Goal: Task Accomplishment & Management: Complete application form

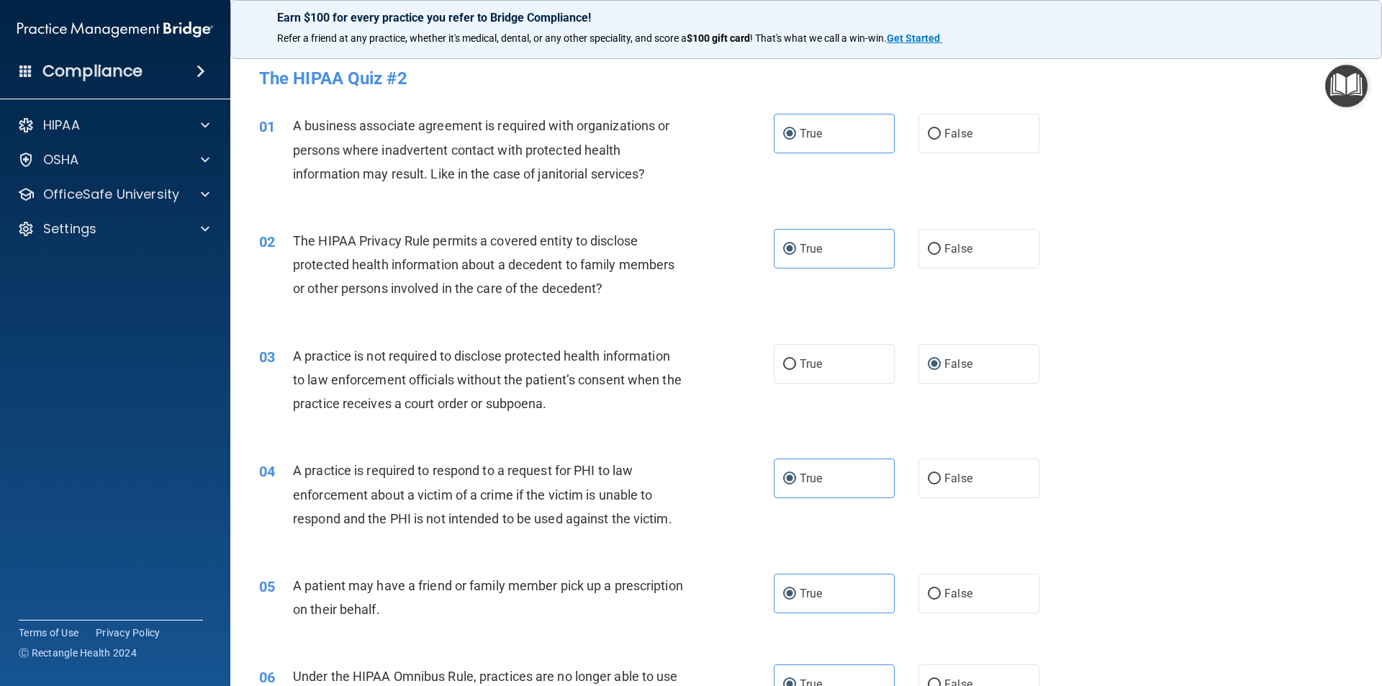
scroll to position [558, 0]
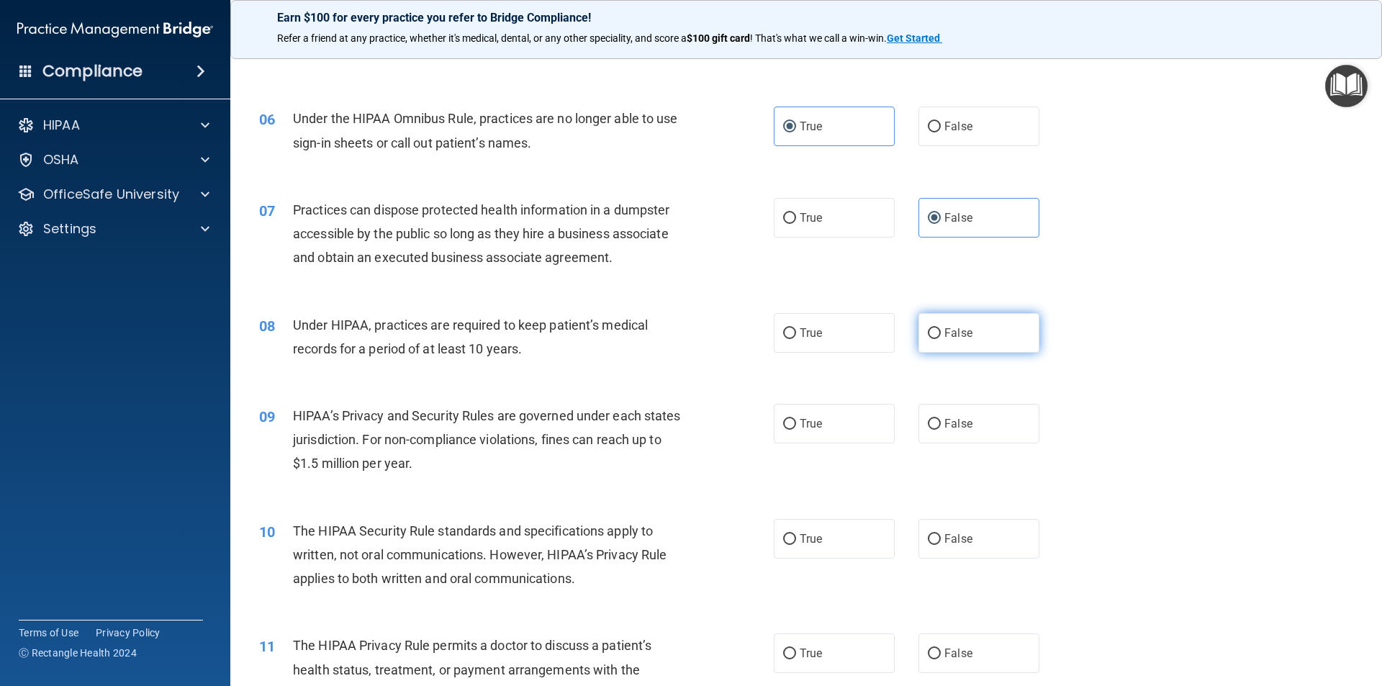
click at [930, 331] on input "False" at bounding box center [934, 333] width 13 height 11
radio input "true"
click button "Take the quiz anyway!" at bounding box center [0, 0] width 0 height 0
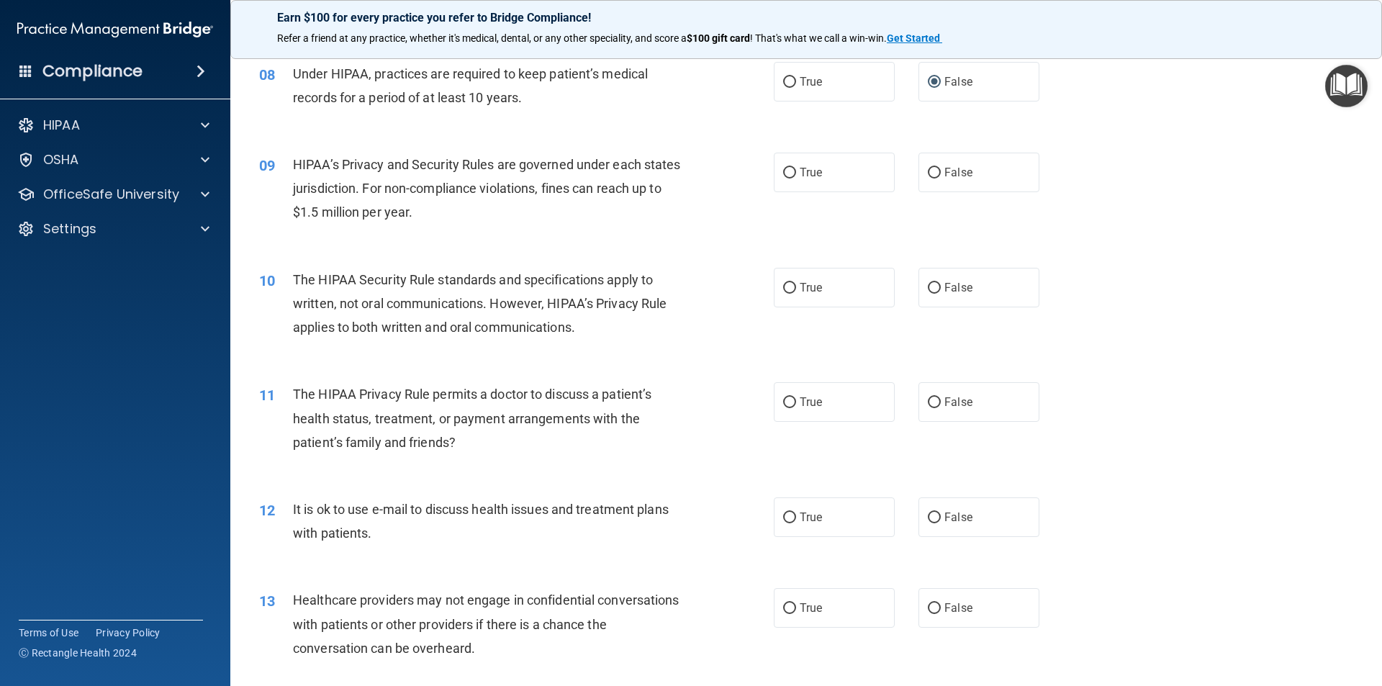
scroll to position [797, 0]
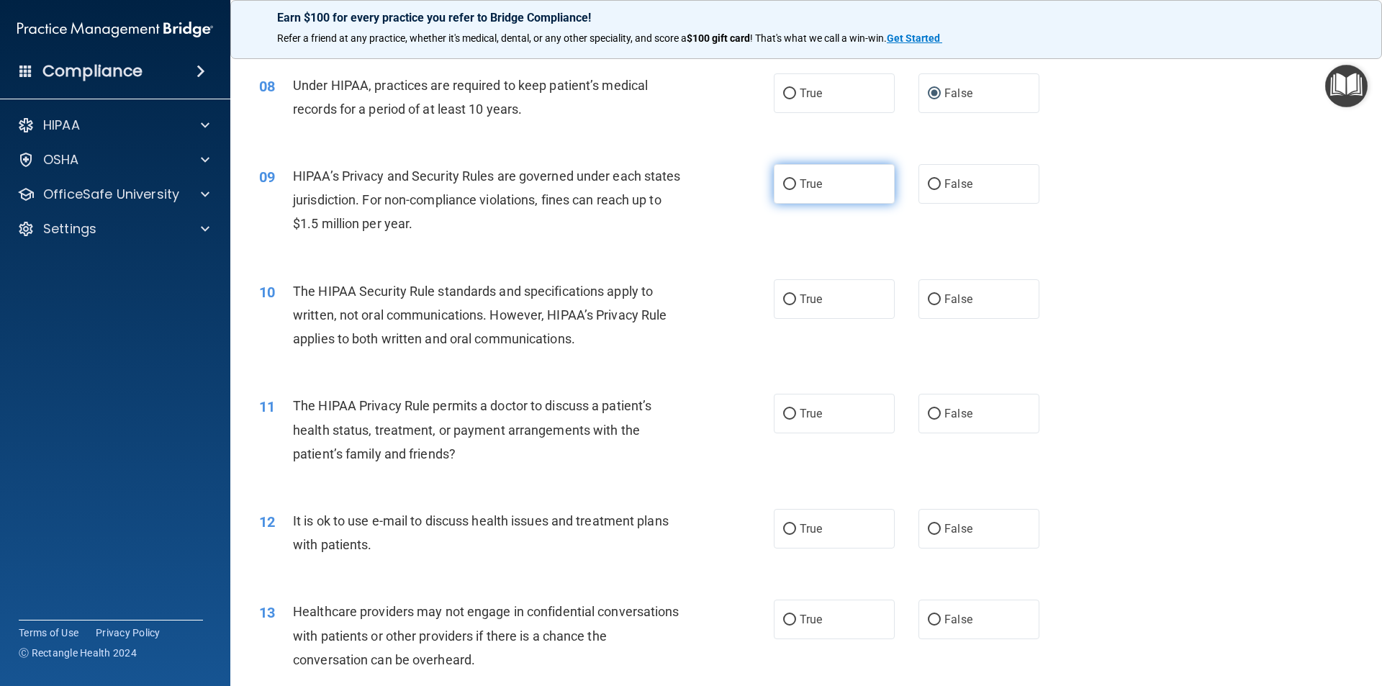
click at [783, 186] on input "True" at bounding box center [789, 184] width 13 height 11
radio input "true"
click at [936, 296] on label "False" at bounding box center [978, 299] width 121 height 40
click at [936, 296] on input "False" at bounding box center [934, 299] width 13 height 11
radio input "true"
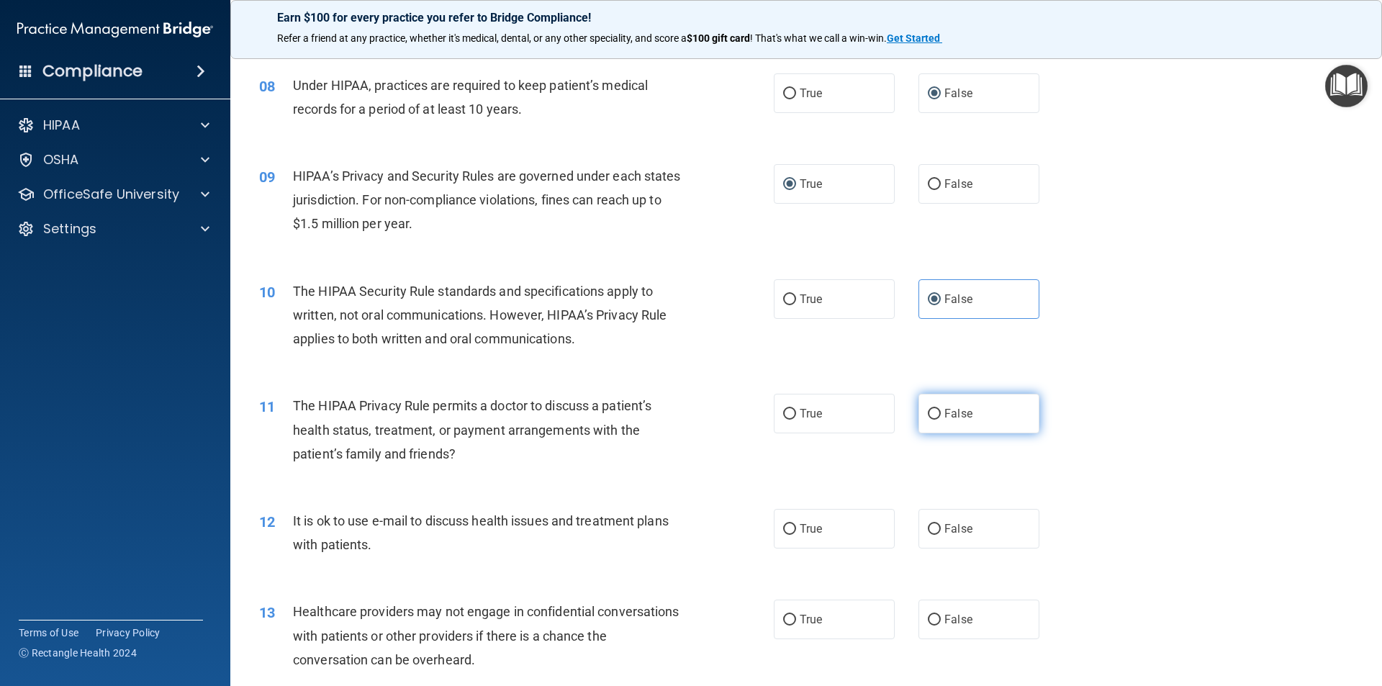
click at [938, 420] on label "False" at bounding box center [978, 414] width 121 height 40
click at [938, 420] on input "False" at bounding box center [934, 414] width 13 height 11
radio input "true"
click at [928, 525] on input "False" at bounding box center [934, 529] width 13 height 11
radio input "true"
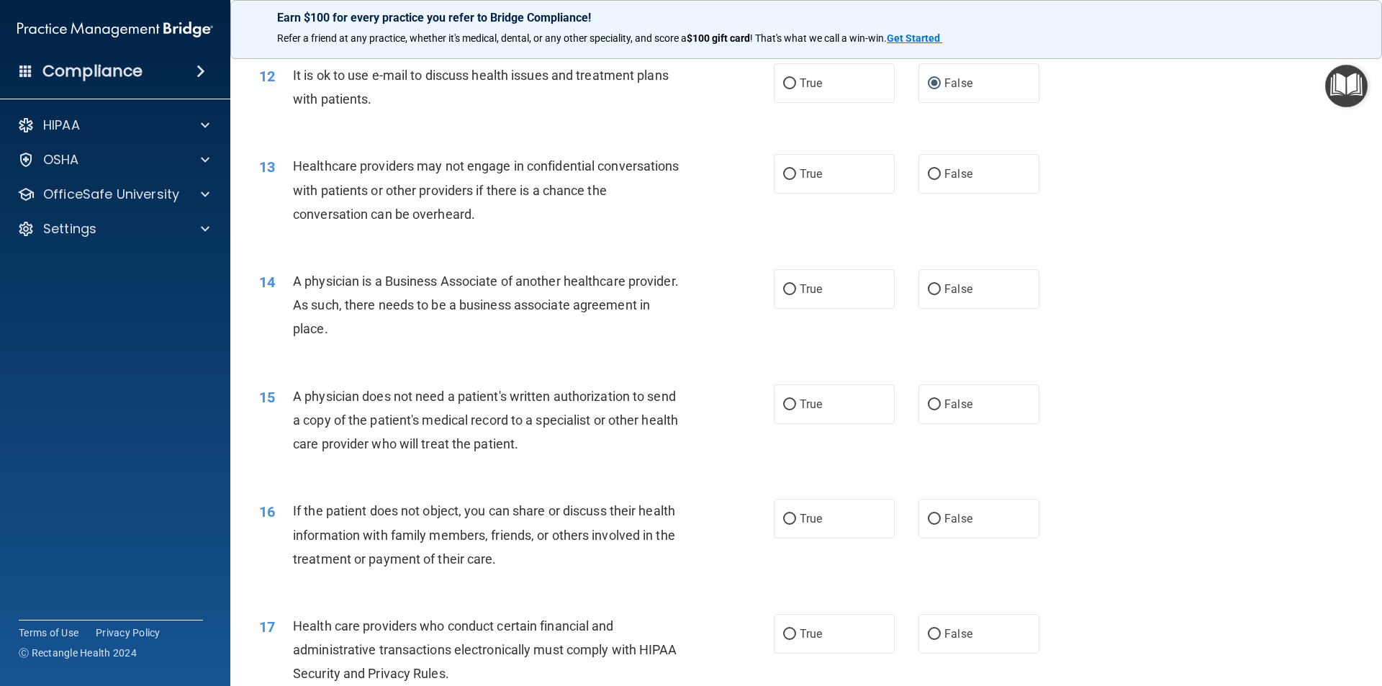
scroll to position [1247, 0]
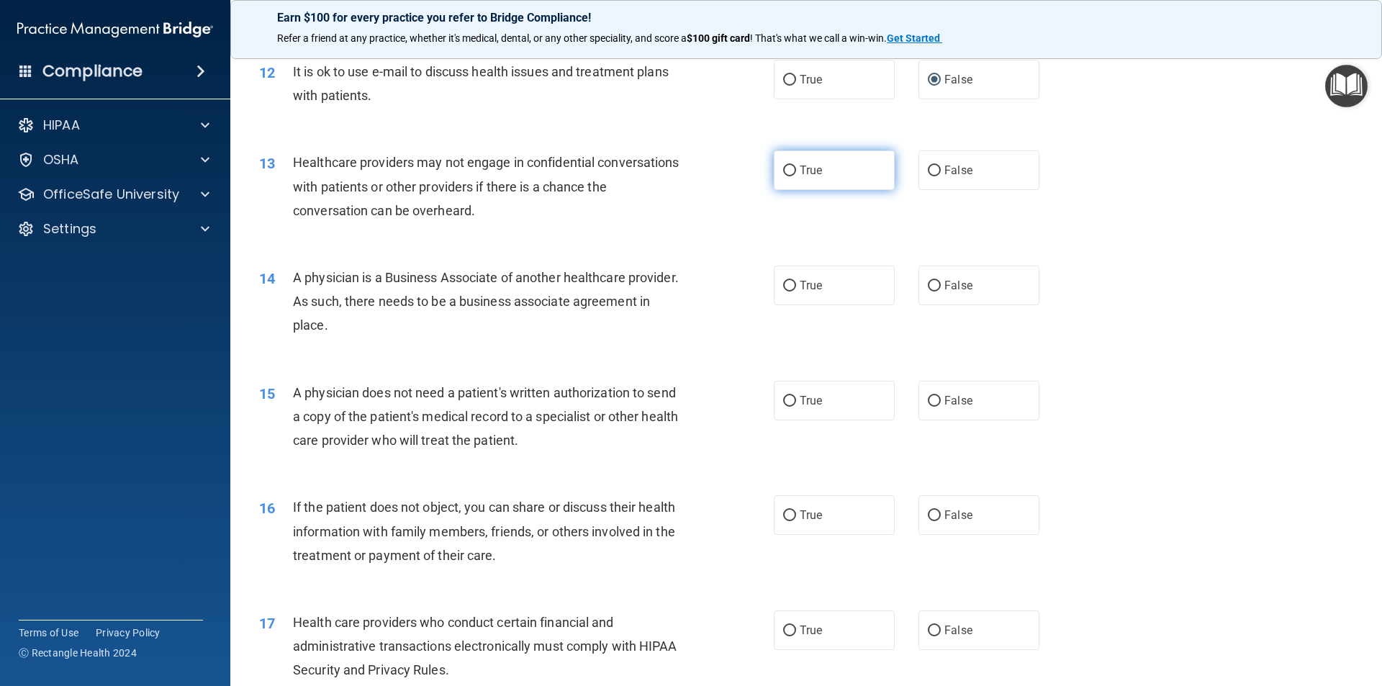
click at [790, 165] on label "True" at bounding box center [834, 170] width 121 height 40
click at [790, 166] on input "True" at bounding box center [789, 171] width 13 height 11
radio input "true"
click at [812, 294] on label "True" at bounding box center [834, 286] width 121 height 40
click at [796, 291] on input "True" at bounding box center [789, 286] width 13 height 11
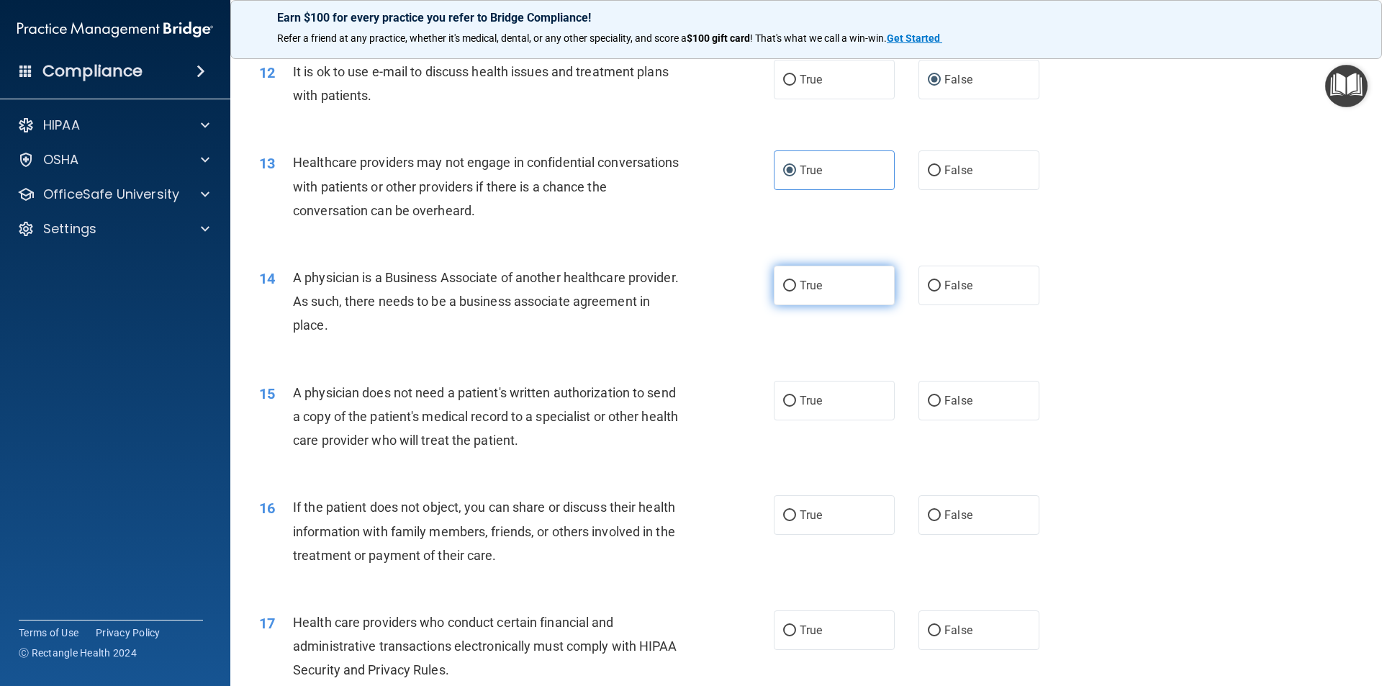
radio input "true"
click at [947, 397] on span "False" at bounding box center [958, 401] width 28 height 14
click at [941, 397] on input "False" at bounding box center [934, 401] width 13 height 11
radio input "true"
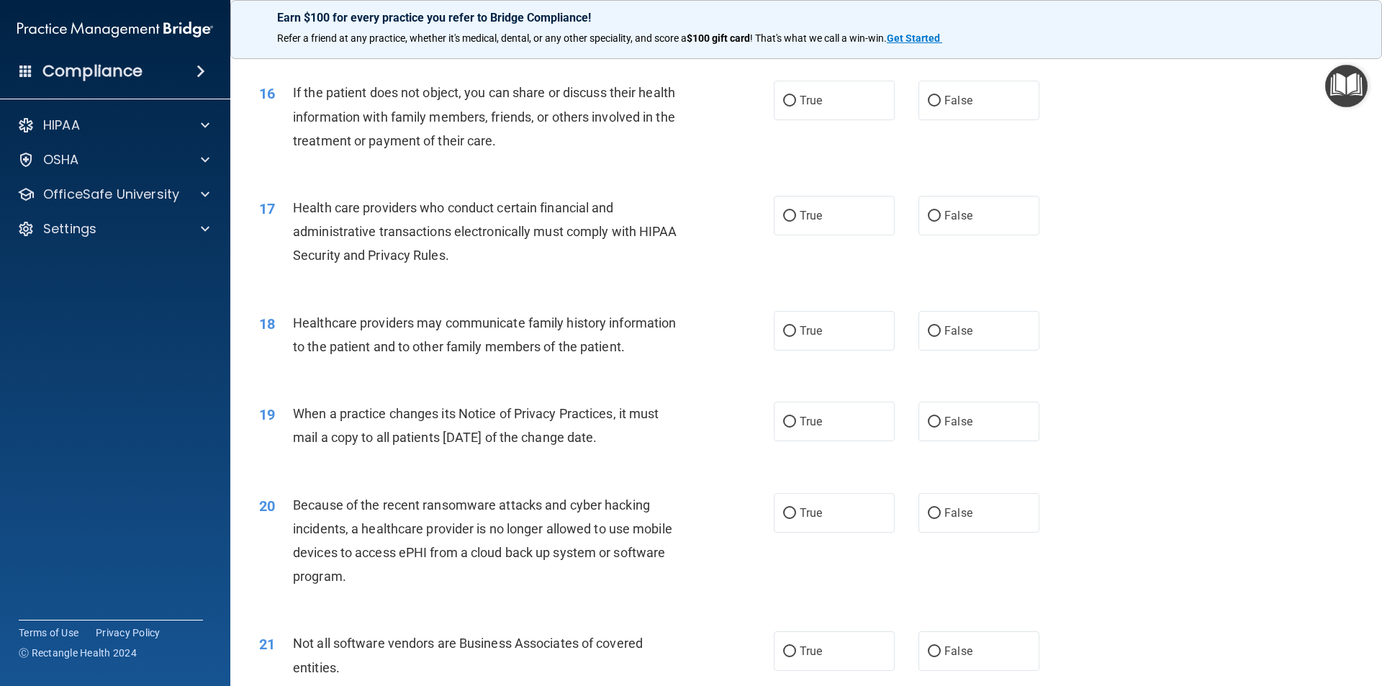
scroll to position [1665, 0]
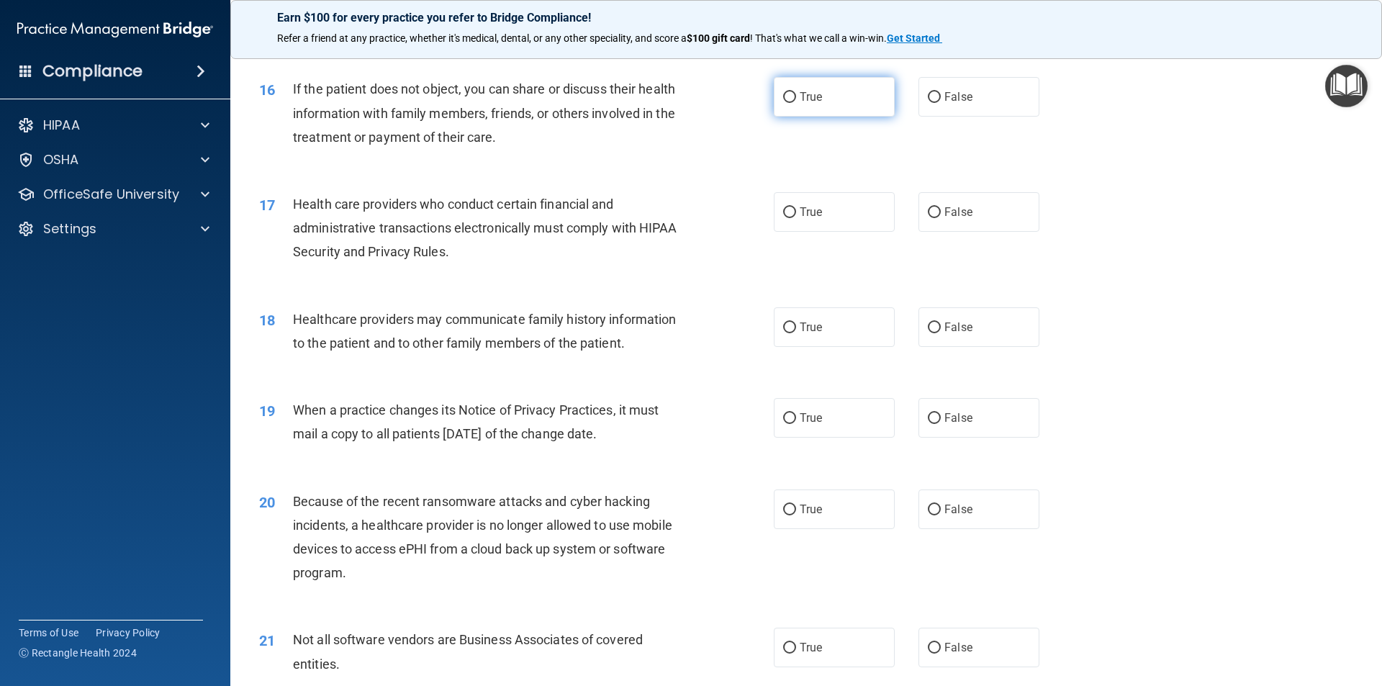
click at [792, 93] on label "True" at bounding box center [834, 97] width 121 height 40
click at [792, 93] on input "True" at bounding box center [789, 97] width 13 height 11
radio input "true"
click at [784, 223] on label "True" at bounding box center [834, 212] width 121 height 40
click at [784, 218] on input "True" at bounding box center [789, 212] width 13 height 11
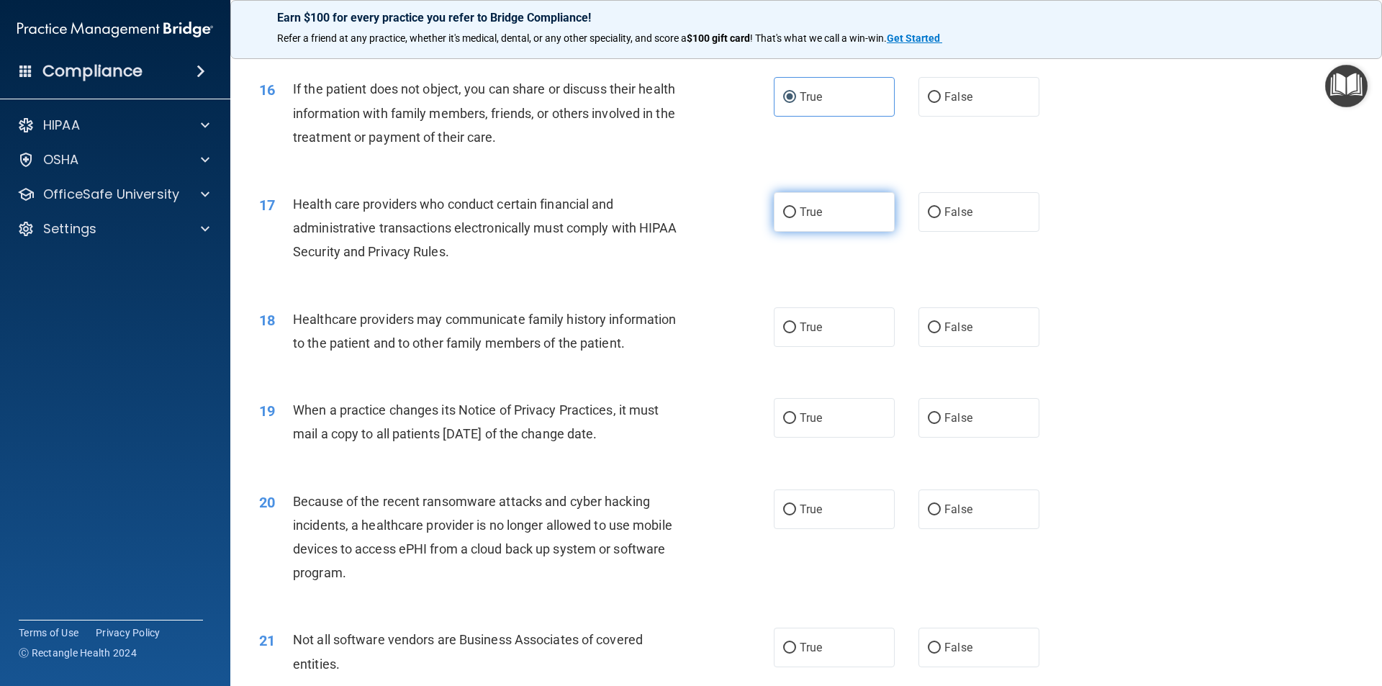
radio input "true"
click at [958, 325] on span "False" at bounding box center [958, 327] width 28 height 14
click at [941, 325] on input "False" at bounding box center [934, 327] width 13 height 11
radio input "true"
click at [792, 416] on label "True" at bounding box center [834, 418] width 121 height 40
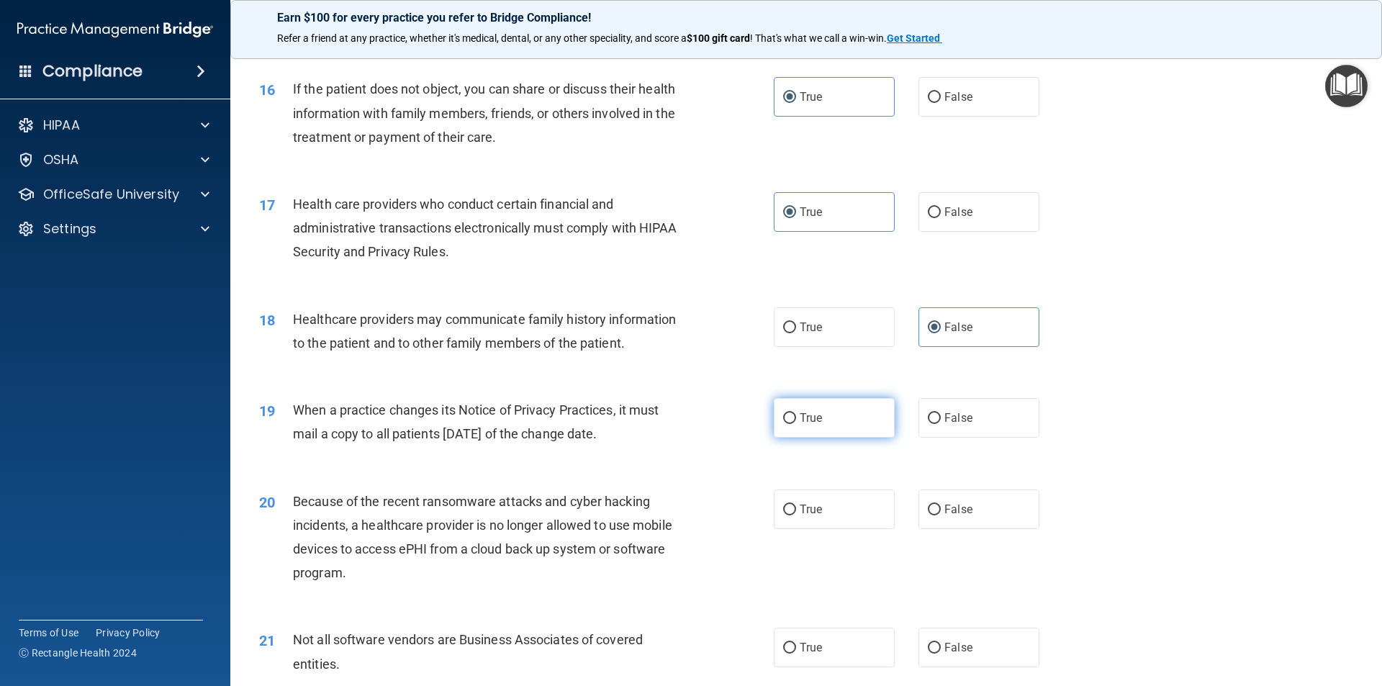
click at [792, 416] on input "True" at bounding box center [789, 418] width 13 height 11
radio input "true"
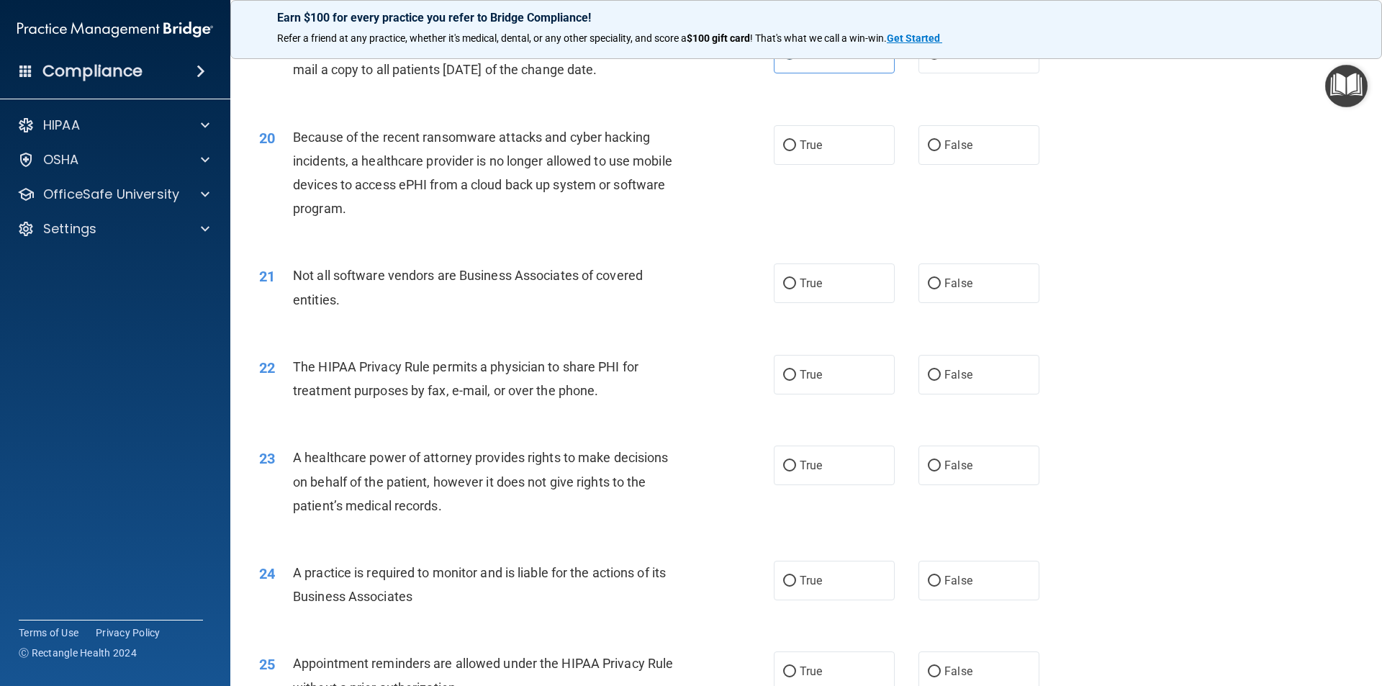
scroll to position [2032, 0]
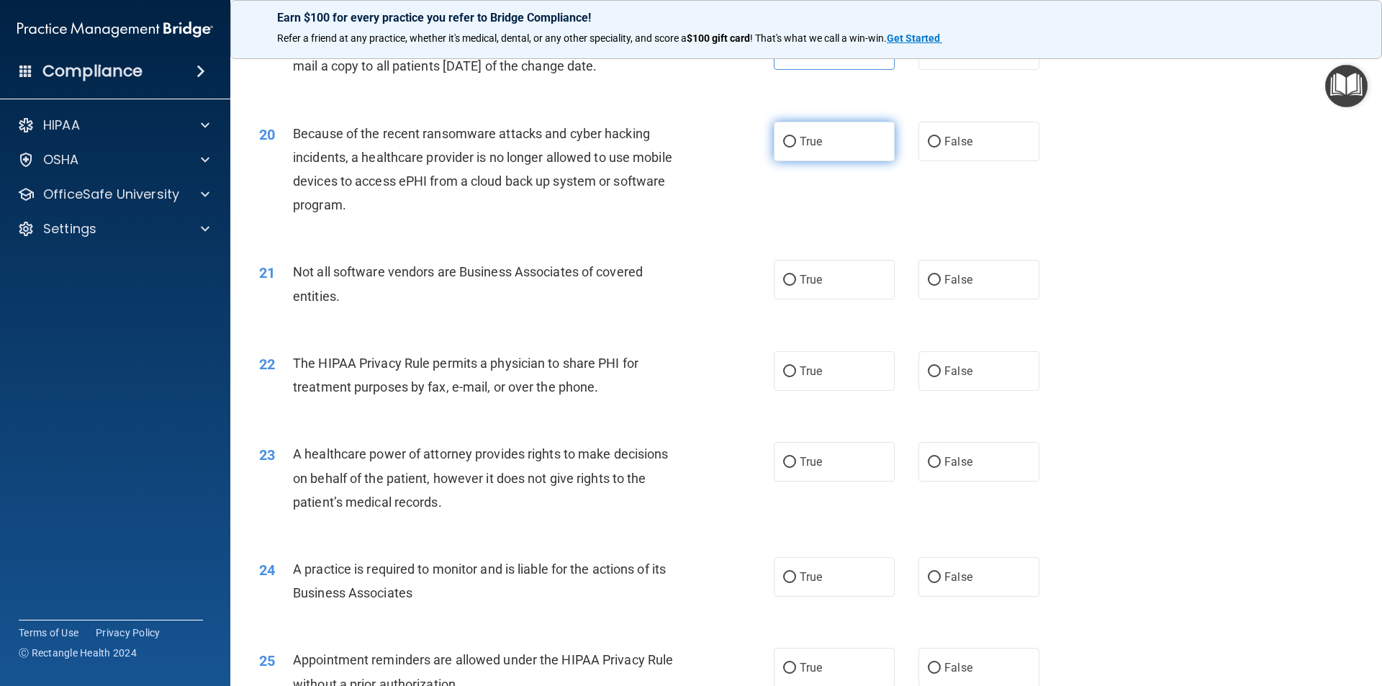
click at [792, 147] on label "True" at bounding box center [834, 142] width 121 height 40
click at [792, 147] on input "True" at bounding box center [789, 142] width 13 height 11
radio input "true"
click at [802, 272] on label "True" at bounding box center [834, 280] width 121 height 40
click at [796, 275] on input "True" at bounding box center [789, 280] width 13 height 11
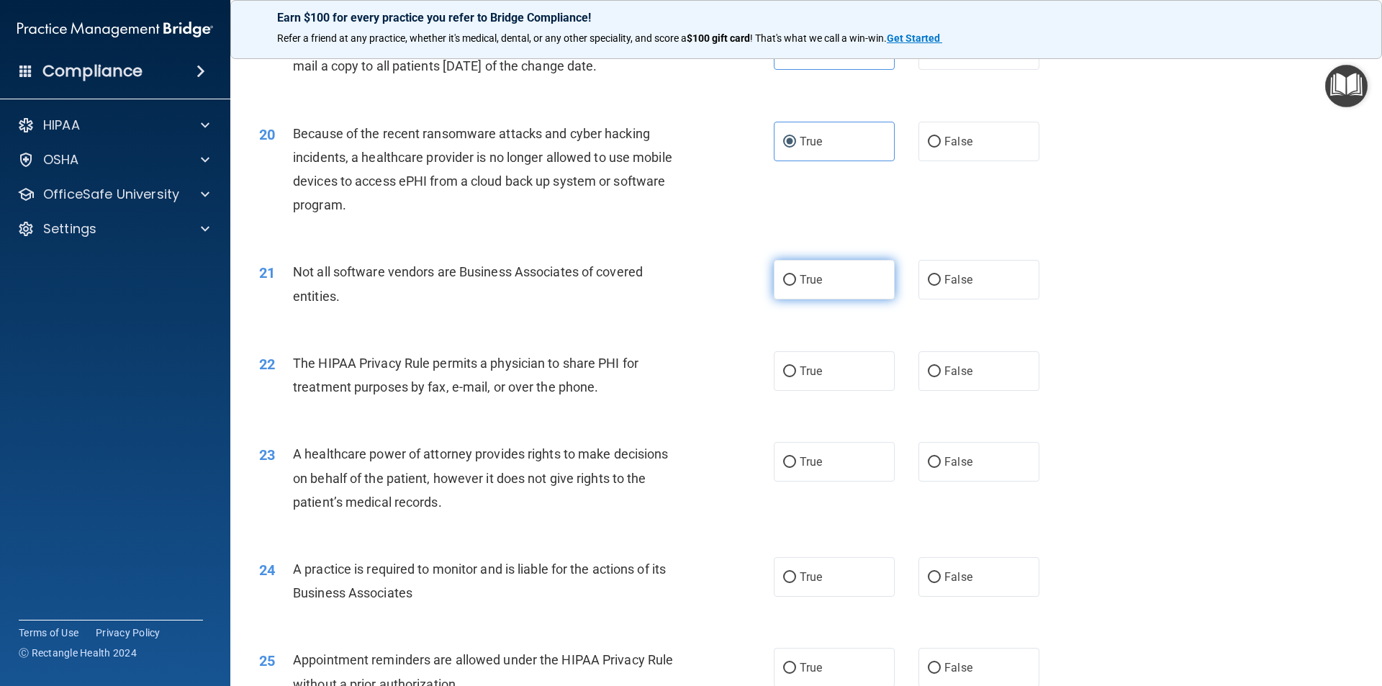
radio input "true"
drag, startPoint x: 789, startPoint y: 457, endPoint x: 796, endPoint y: 396, distance: 61.6
click at [789, 457] on input "True" at bounding box center [789, 462] width 13 height 11
radio input "true"
click at [928, 371] on input "False" at bounding box center [934, 371] width 13 height 11
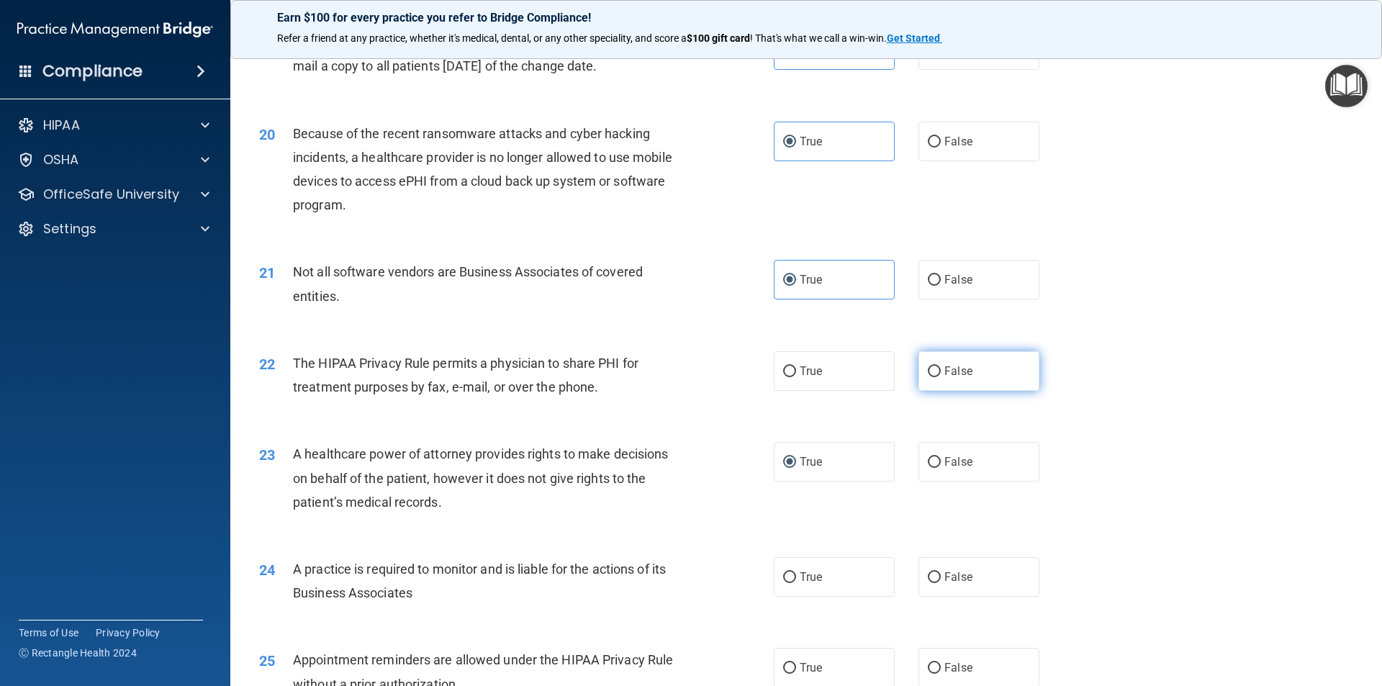
radio input "true"
click at [784, 580] on input "True" at bounding box center [789, 577] width 13 height 11
radio input "true"
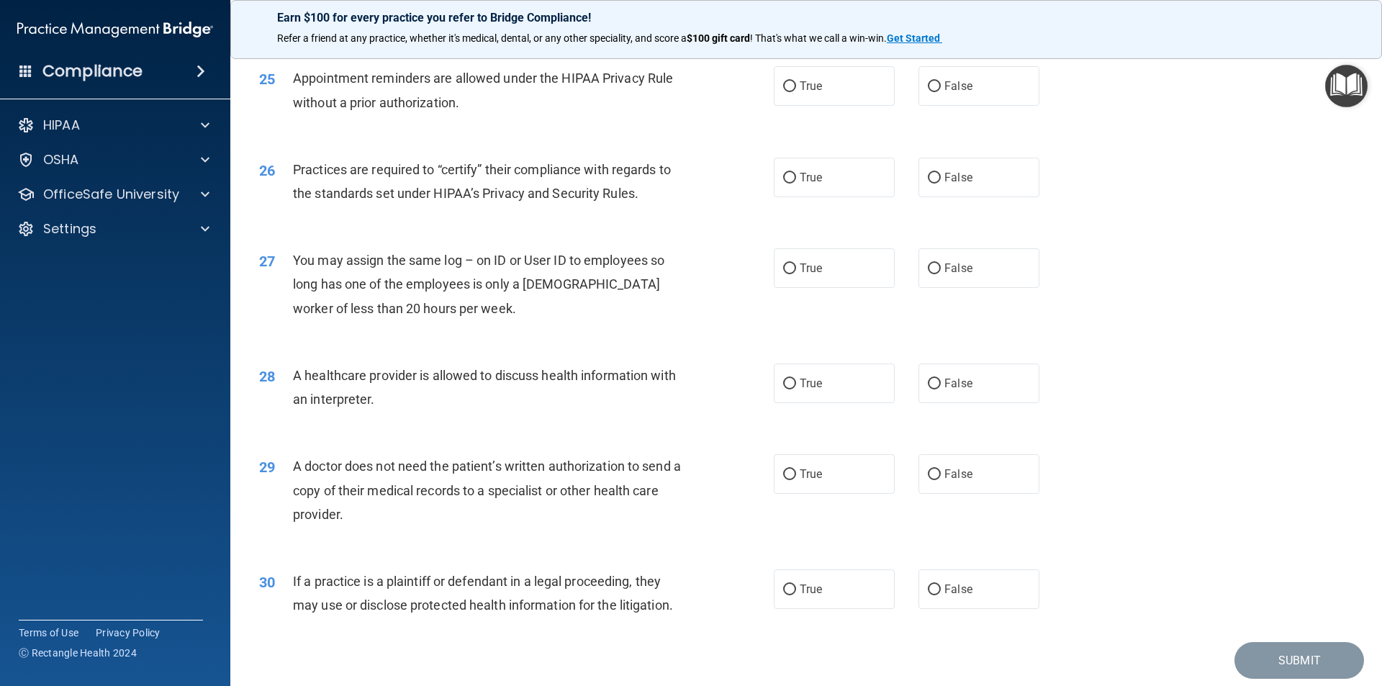
scroll to position [2618, 0]
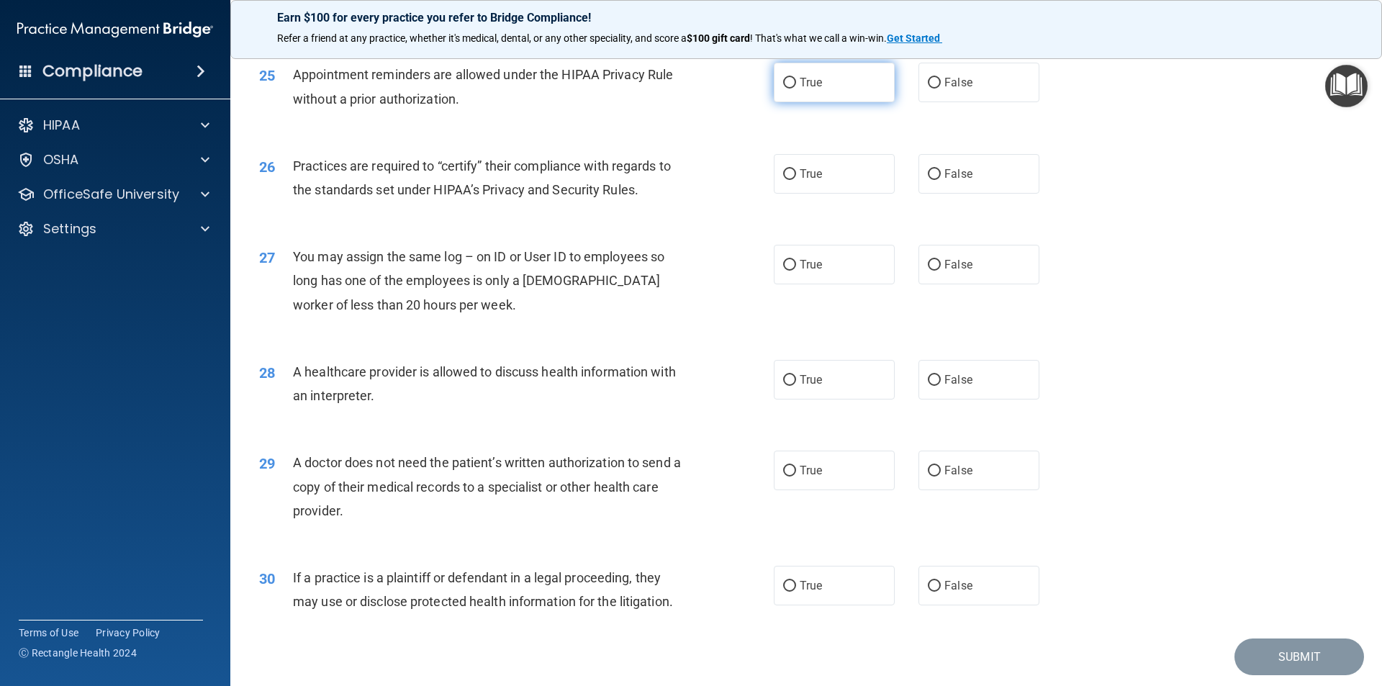
click at [802, 89] on span "True" at bounding box center [811, 83] width 22 height 14
click at [796, 89] on input "True" at bounding box center [789, 83] width 13 height 11
radio input "true"
click at [787, 169] on input "True" at bounding box center [789, 174] width 13 height 11
radio input "true"
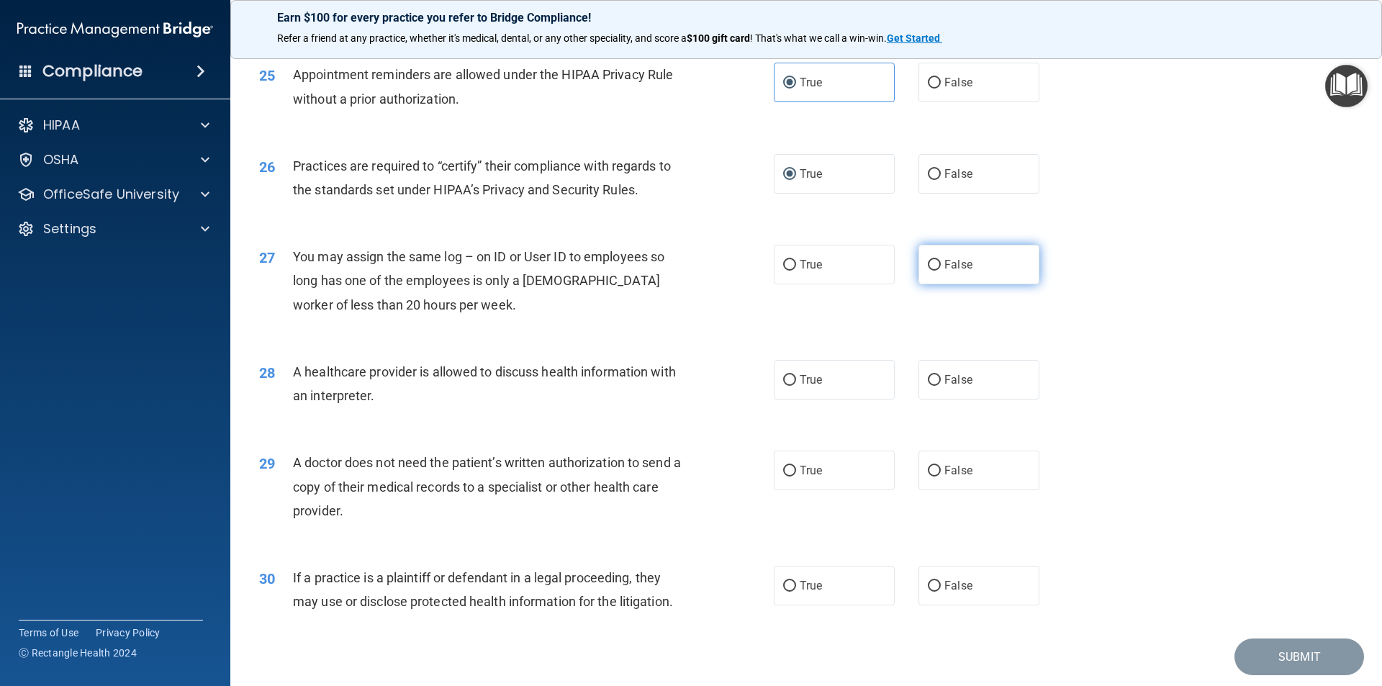
click at [928, 255] on label "False" at bounding box center [978, 265] width 121 height 40
click at [928, 260] on input "False" at bounding box center [934, 265] width 13 height 11
radio input "true"
click at [808, 382] on span "True" at bounding box center [811, 380] width 22 height 14
click at [796, 382] on input "True" at bounding box center [789, 380] width 13 height 11
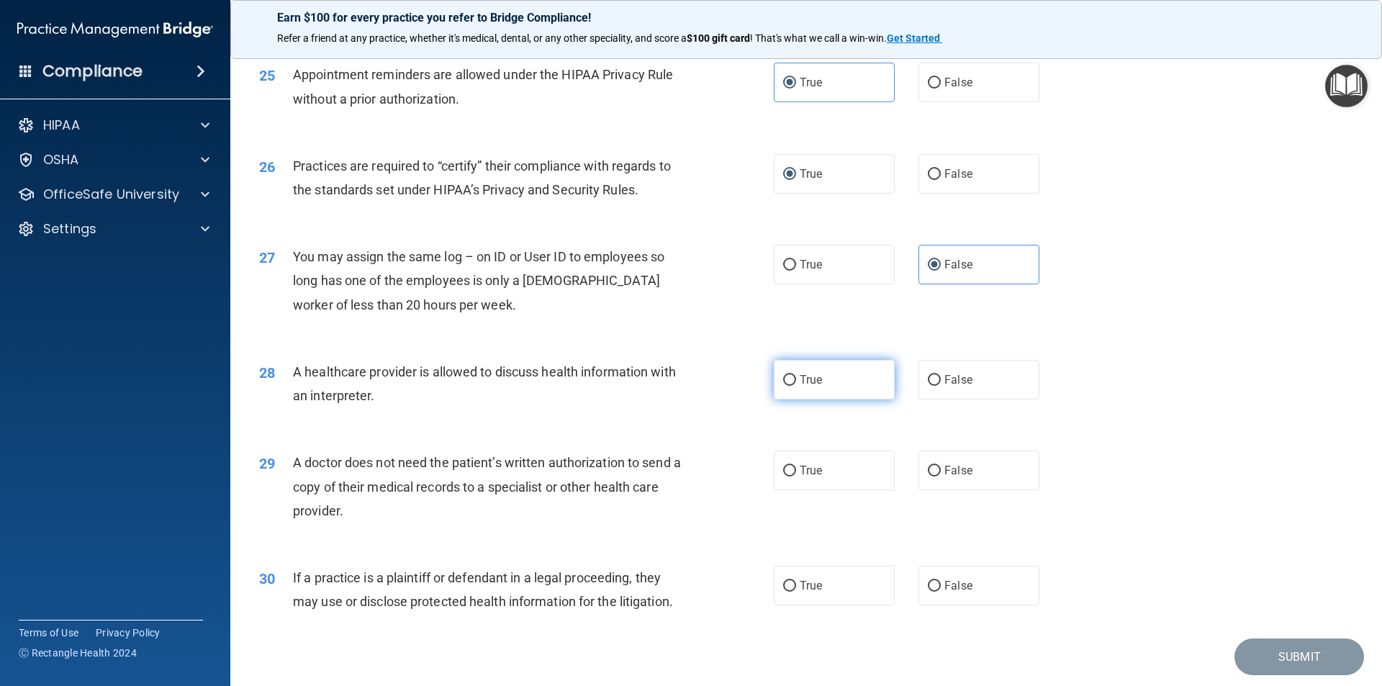
radio input "true"
click at [805, 472] on span "True" at bounding box center [811, 470] width 22 height 14
click at [796, 472] on input "True" at bounding box center [789, 471] width 13 height 11
radio input "true"
click at [784, 588] on input "True" at bounding box center [789, 586] width 13 height 11
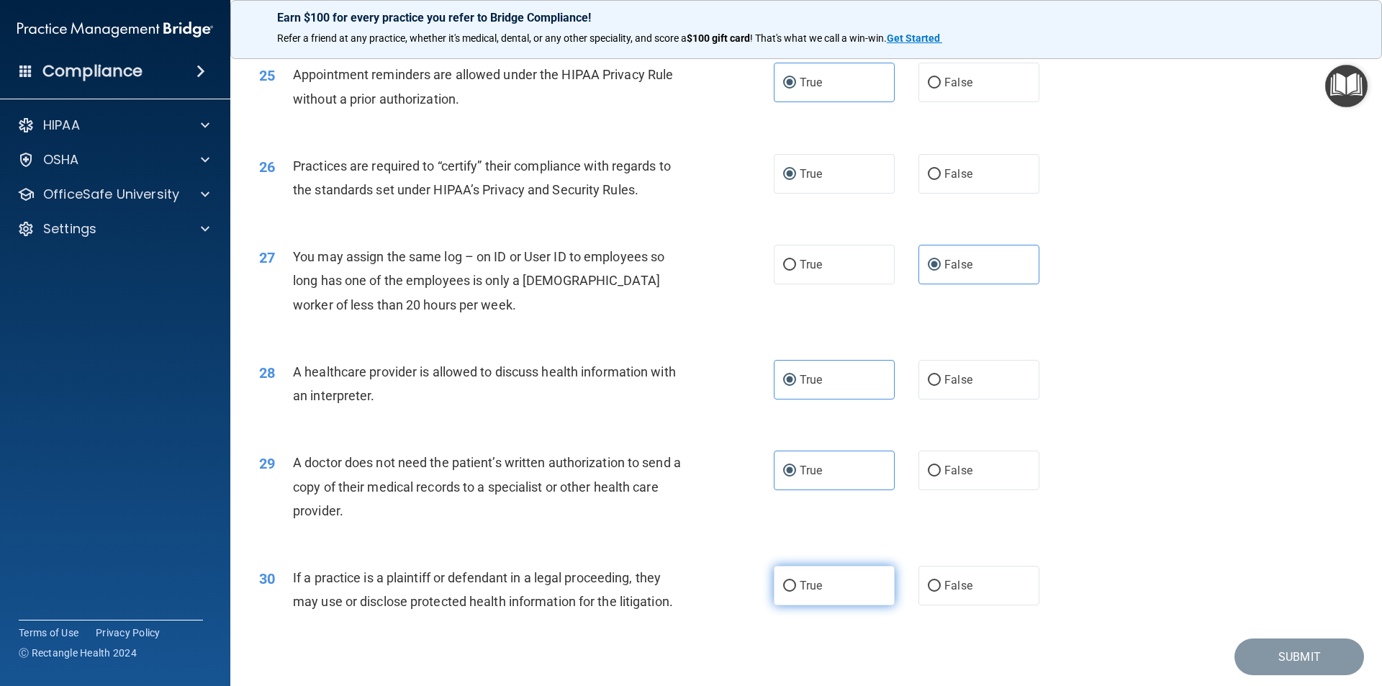
radio input "true"
click at [1308, 652] on button "Submit" at bounding box center [1299, 656] width 130 height 37
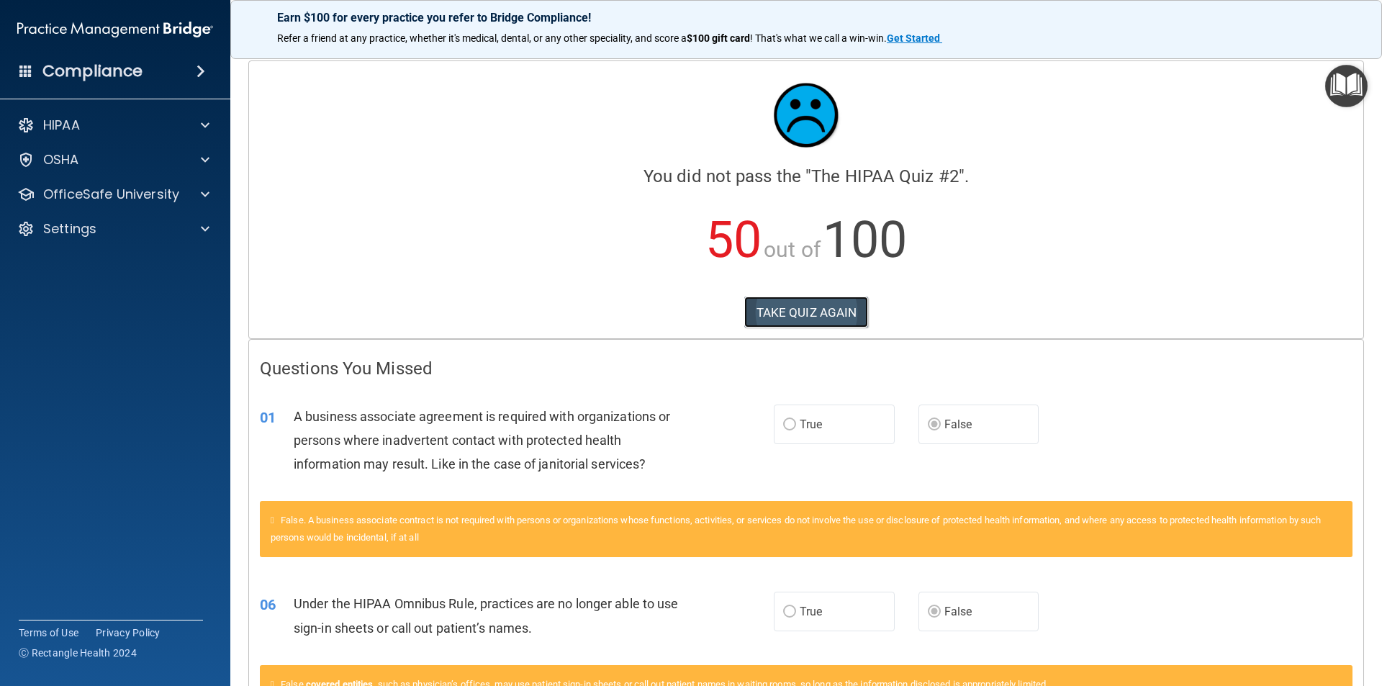
click at [788, 312] on button "TAKE QUIZ AGAIN" at bounding box center [806, 313] width 125 height 32
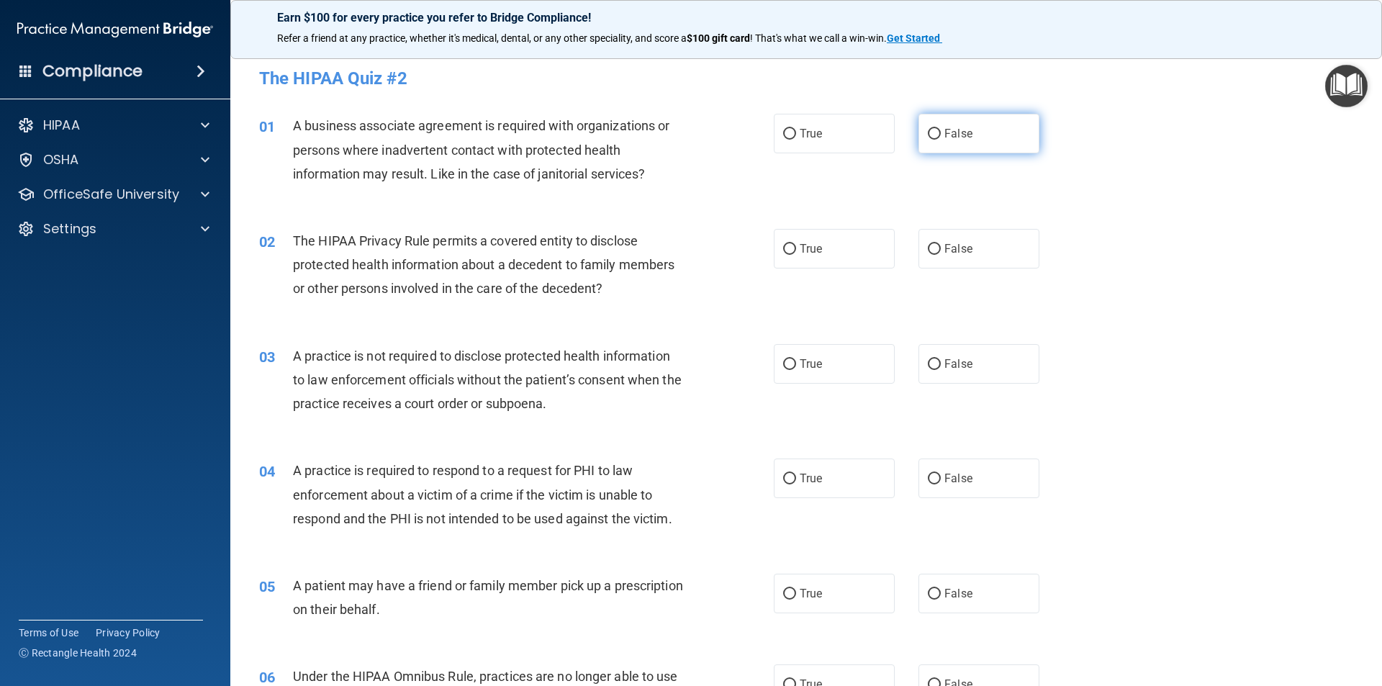
click at [928, 132] on input "False" at bounding box center [934, 134] width 13 height 11
radio input "true"
drag, startPoint x: 790, startPoint y: 250, endPoint x: 890, endPoint y: 344, distance: 137.0
click at [790, 250] on input "True" at bounding box center [789, 249] width 13 height 11
radio input "true"
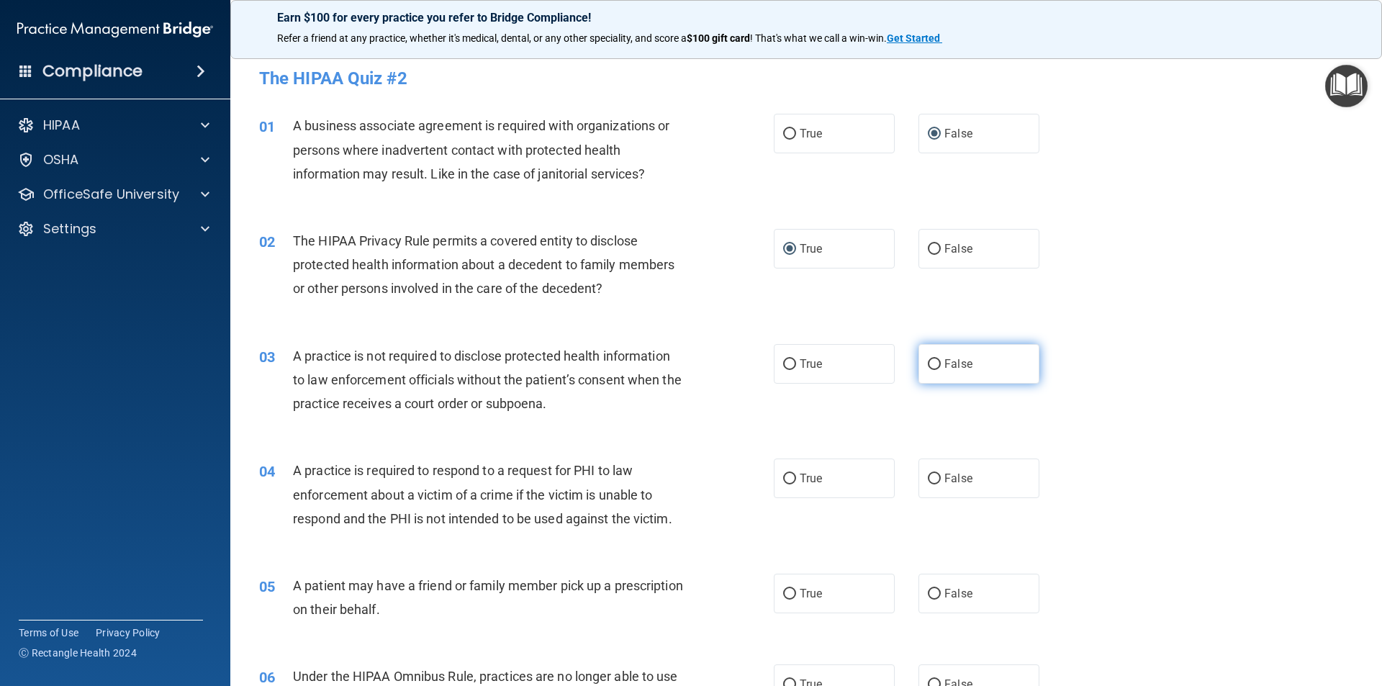
click at [934, 363] on label "False" at bounding box center [978, 364] width 121 height 40
click at [934, 363] on input "False" at bounding box center [934, 364] width 13 height 11
radio input "true"
click at [784, 476] on input "True" at bounding box center [789, 479] width 13 height 11
radio input "true"
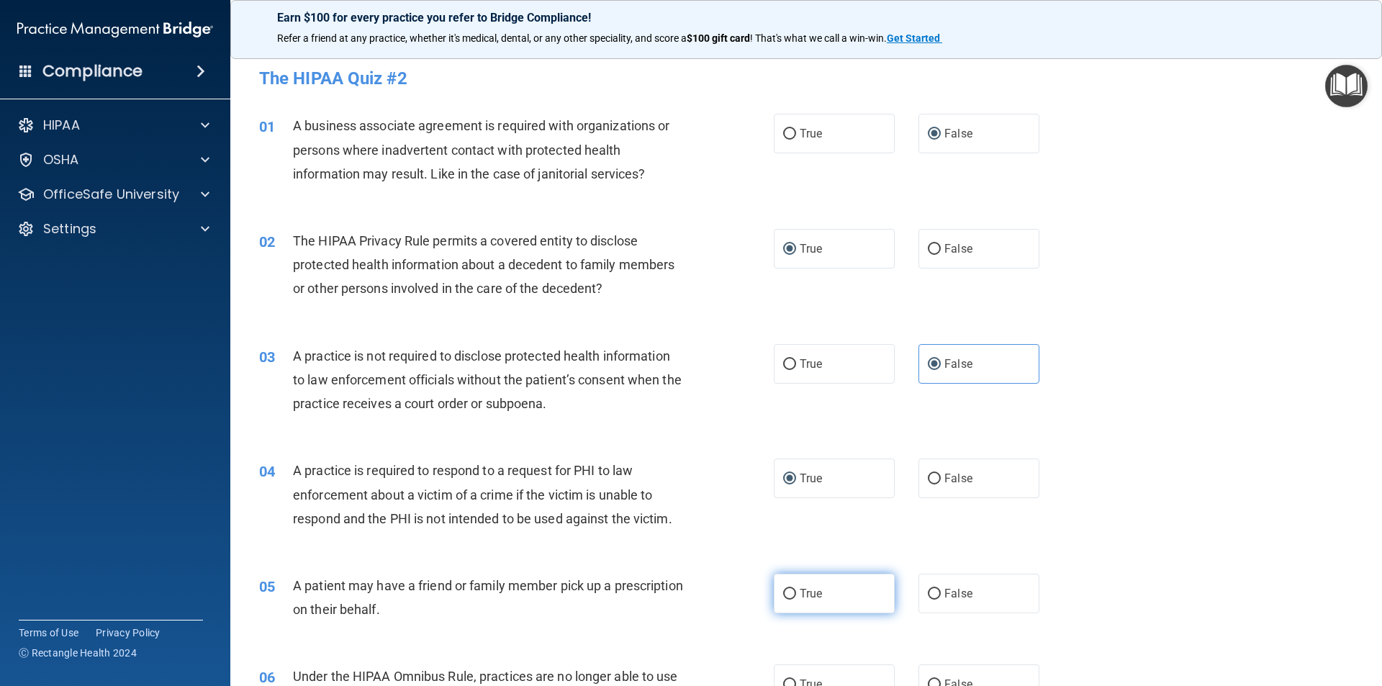
click at [791, 587] on label "True" at bounding box center [834, 594] width 121 height 40
click at [791, 589] on input "True" at bounding box center [789, 594] width 13 height 11
radio input "true"
click at [928, 672] on label "False" at bounding box center [978, 684] width 121 height 40
click at [928, 679] on input "False" at bounding box center [934, 684] width 13 height 11
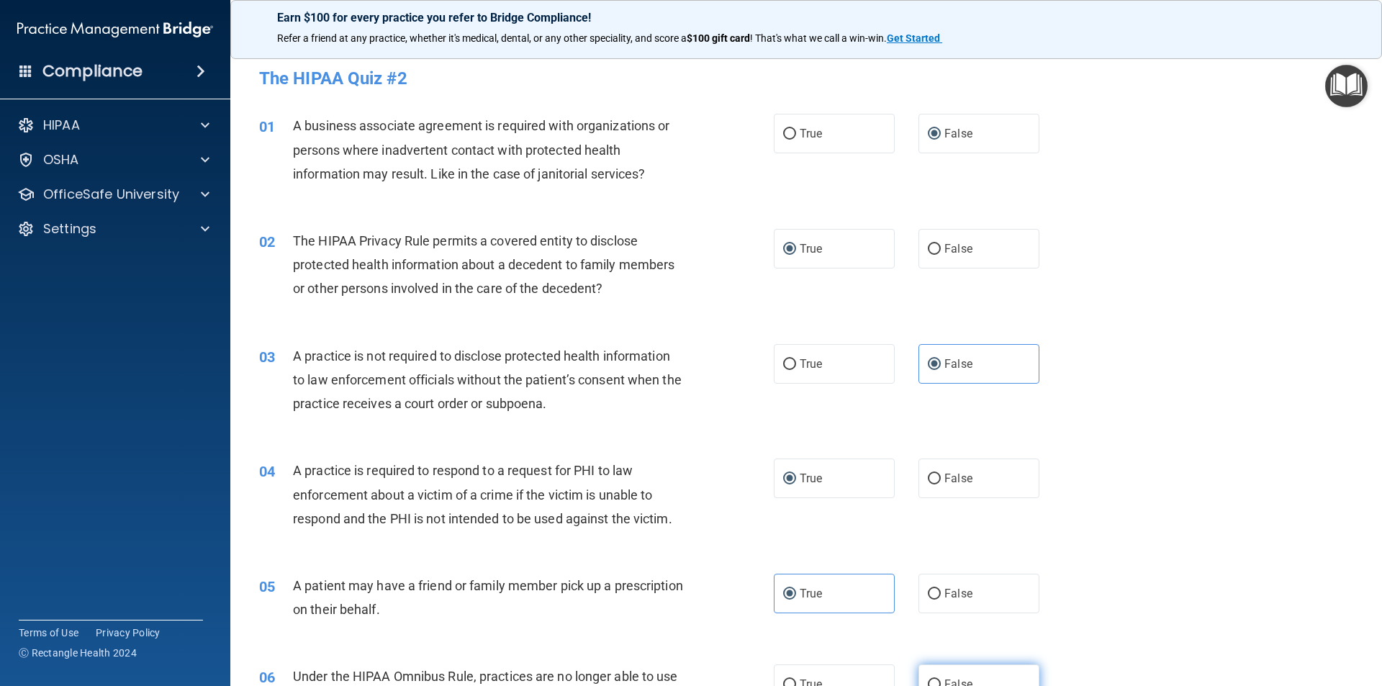
radio input "true"
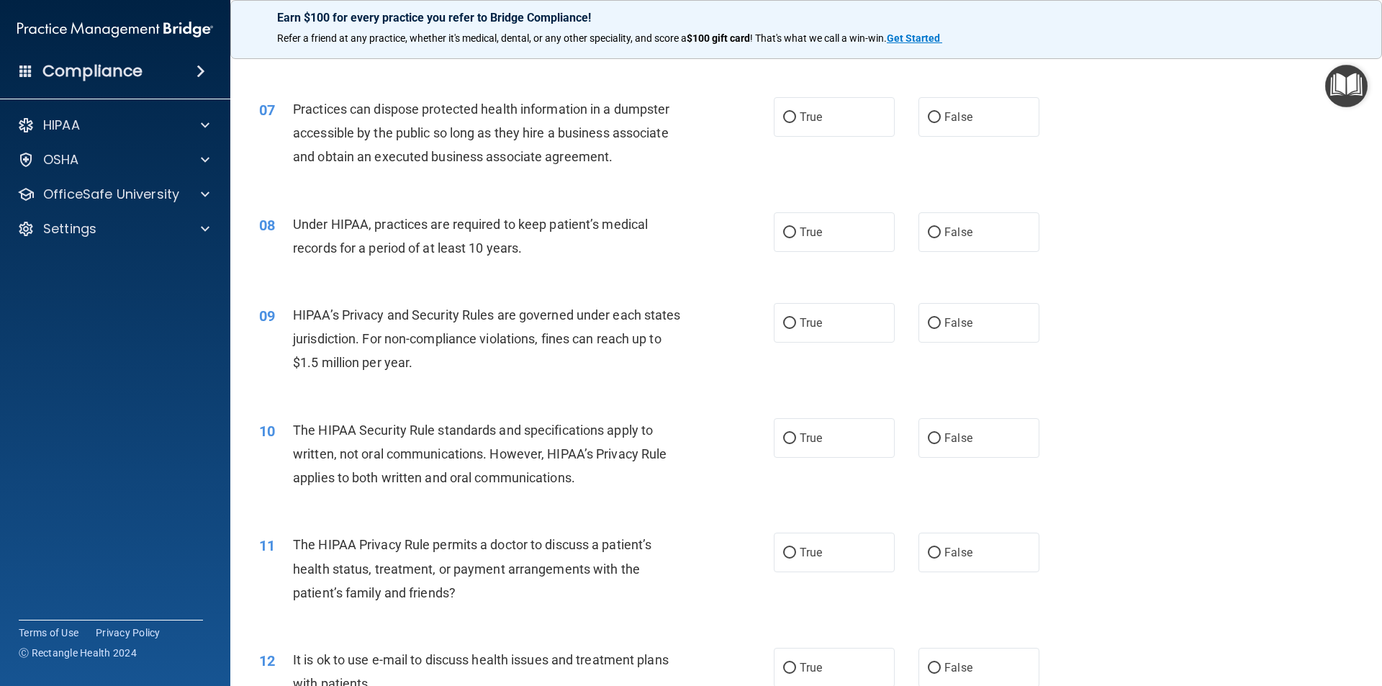
scroll to position [663, 0]
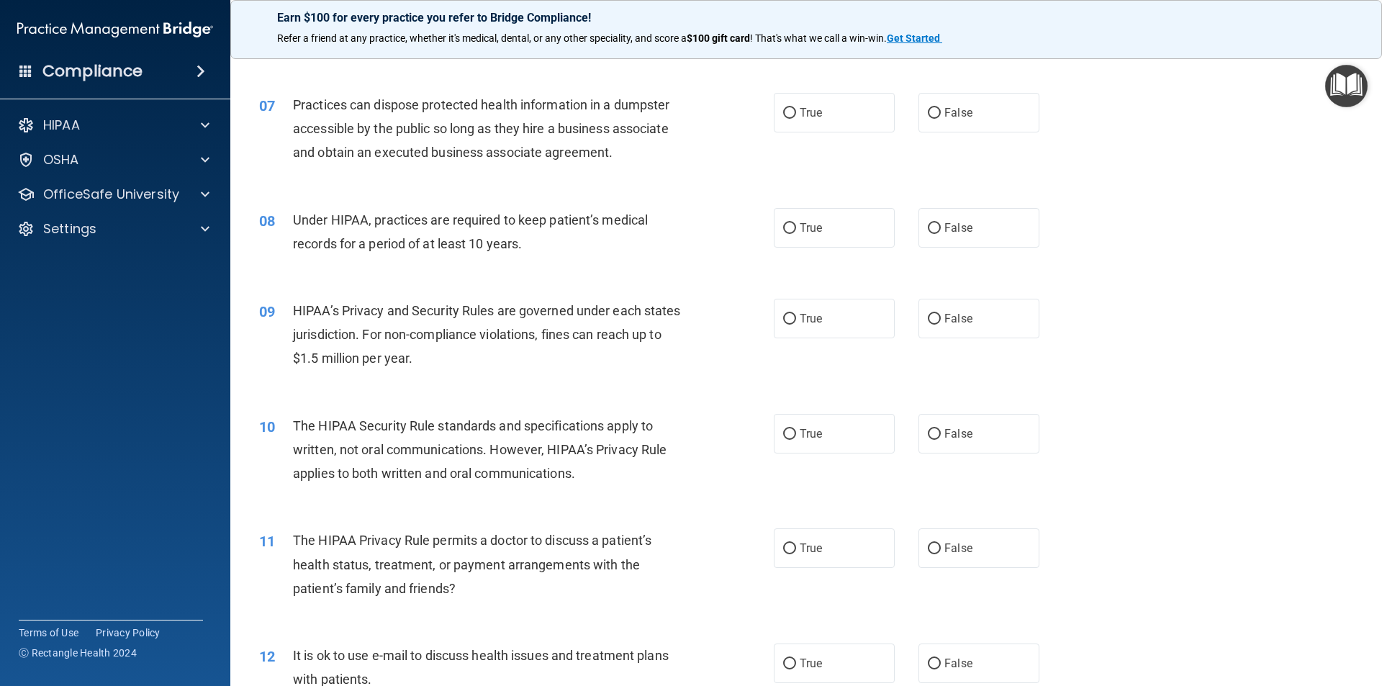
drag, startPoint x: 928, startPoint y: 112, endPoint x: 930, endPoint y: 176, distance: 64.1
click at [928, 117] on input "False" at bounding box center [934, 113] width 13 height 11
radio input "true"
click at [931, 232] on input "False" at bounding box center [934, 228] width 13 height 11
radio input "true"
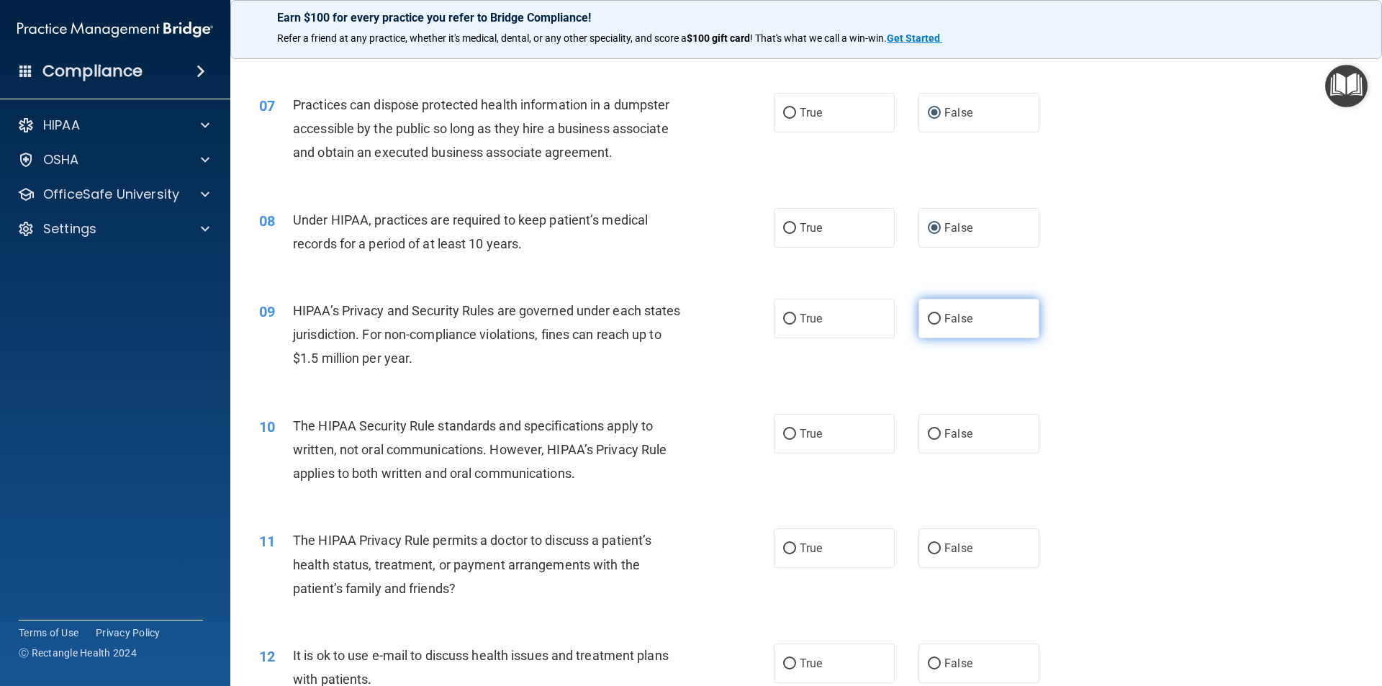
click at [944, 319] on span "False" at bounding box center [958, 319] width 28 height 14
click at [938, 319] on input "False" at bounding box center [934, 319] width 13 height 11
radio input "true"
click at [786, 438] on input "True" at bounding box center [789, 434] width 13 height 11
radio input "true"
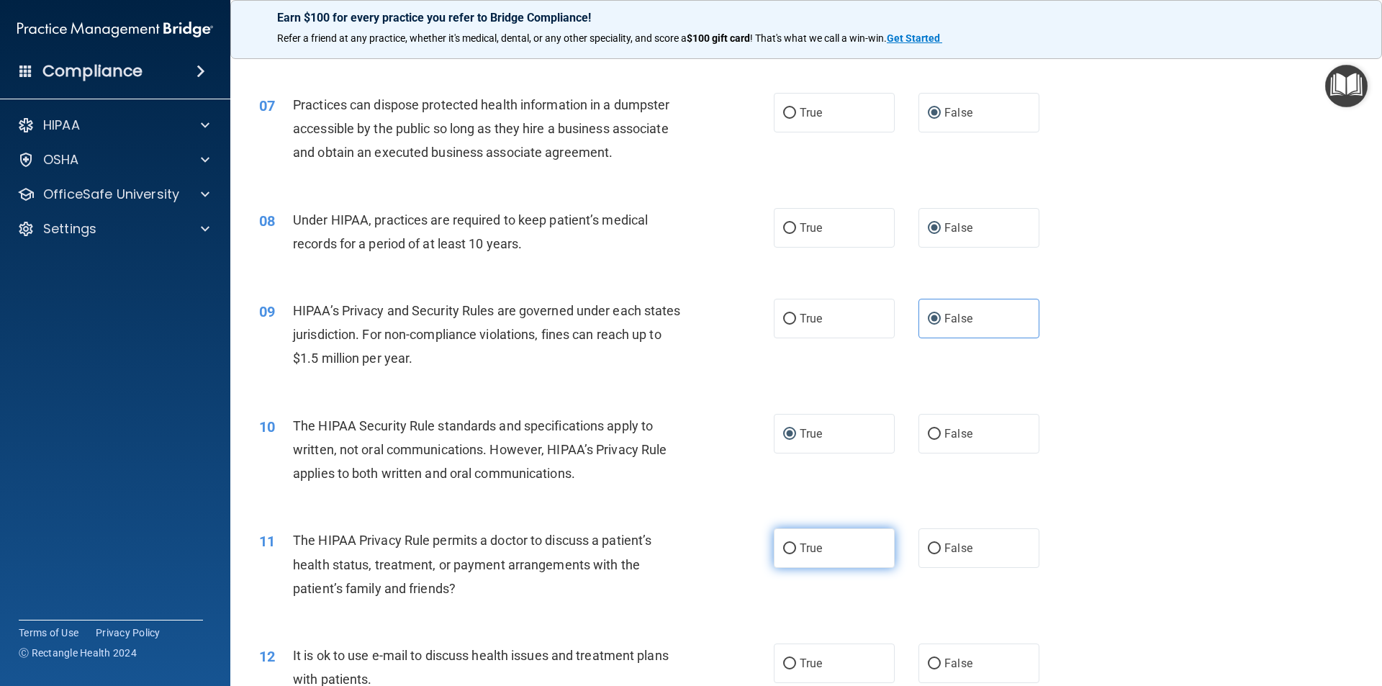
click at [783, 546] on input "True" at bounding box center [789, 548] width 13 height 11
radio input "true"
click at [788, 660] on input "True" at bounding box center [789, 664] width 13 height 11
radio input "true"
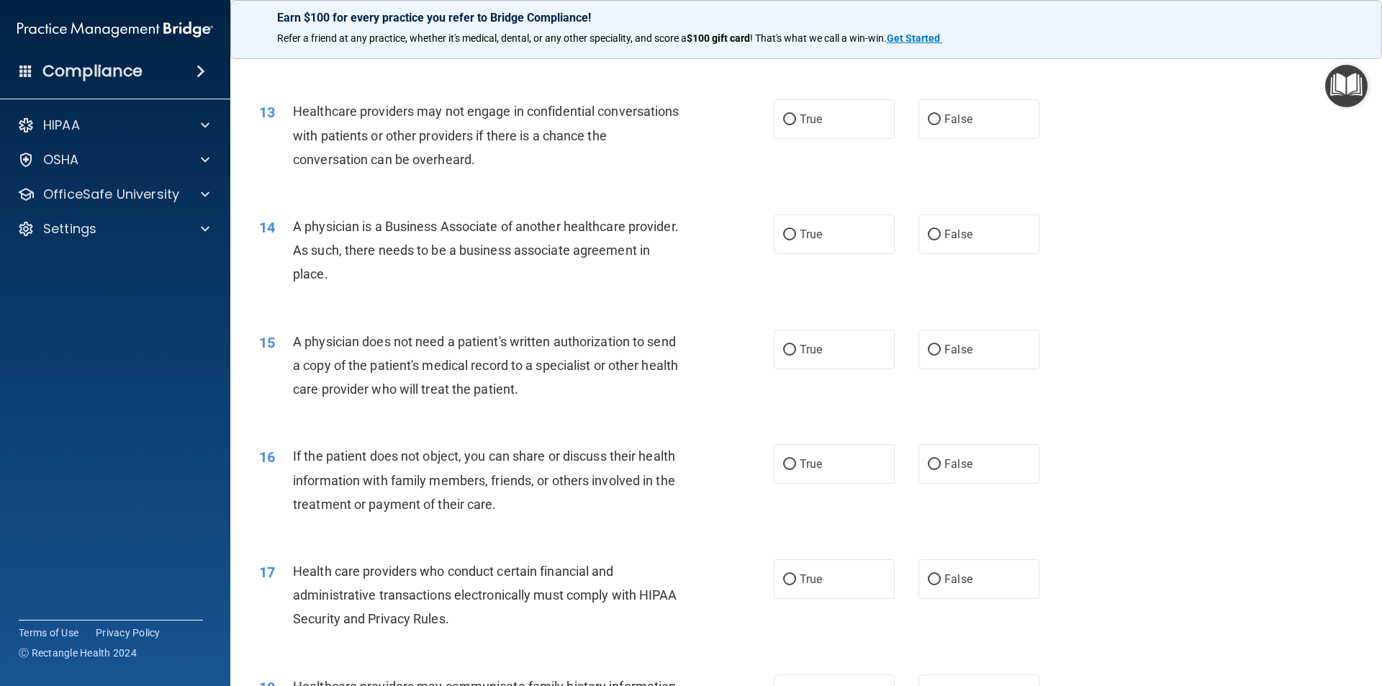
scroll to position [1283, 0]
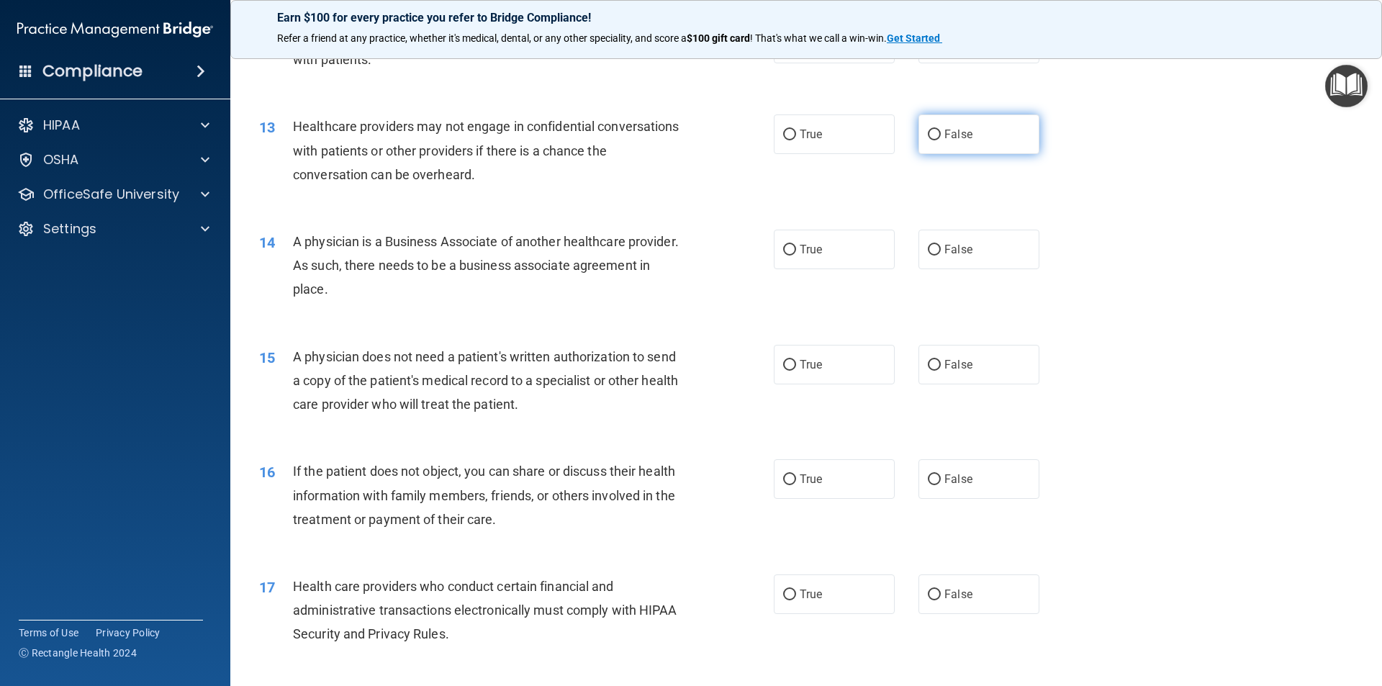
click at [928, 136] on input "False" at bounding box center [934, 135] width 13 height 11
radio input "true"
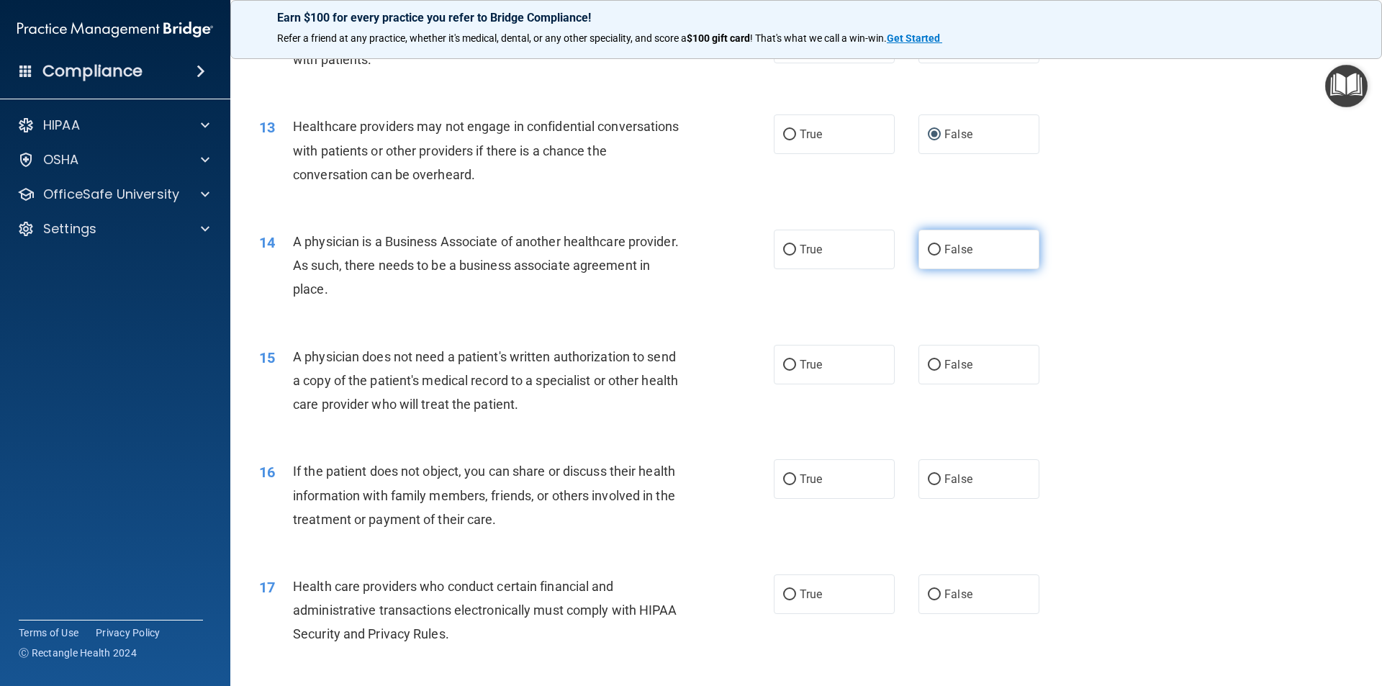
click at [921, 243] on label "False" at bounding box center [978, 250] width 121 height 40
click at [928, 245] on input "False" at bounding box center [934, 250] width 13 height 11
radio input "true"
click at [783, 360] on input "True" at bounding box center [789, 365] width 13 height 11
radio input "true"
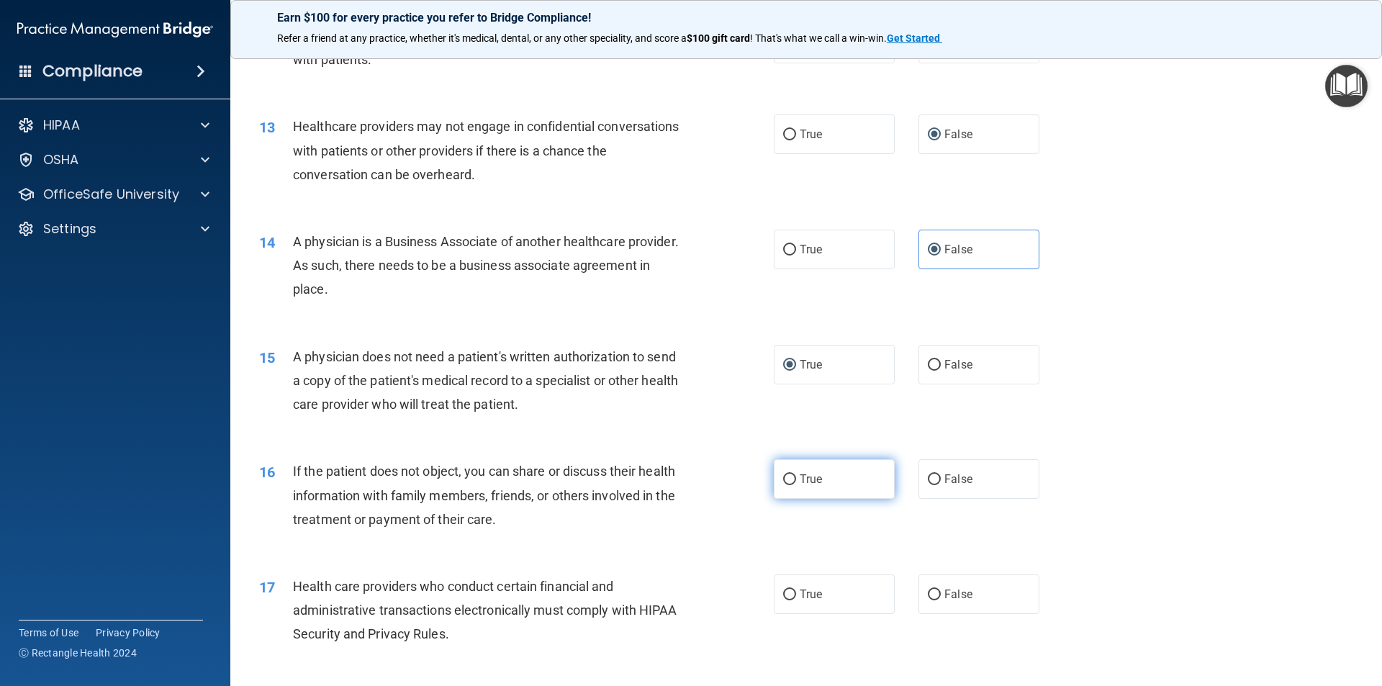
click at [783, 477] on input "True" at bounding box center [789, 479] width 13 height 11
radio input "true"
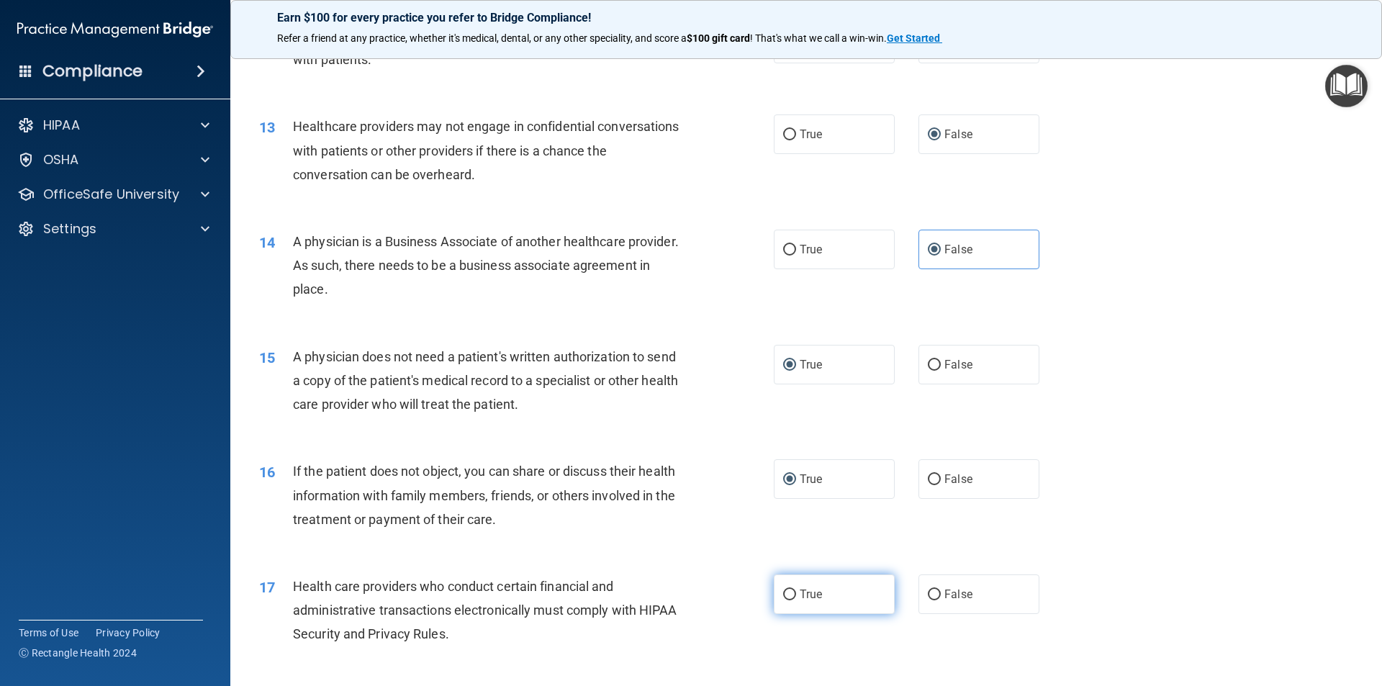
click at [782, 586] on label "True" at bounding box center [834, 594] width 121 height 40
click at [783, 589] on input "True" at bounding box center [789, 594] width 13 height 11
radio input "true"
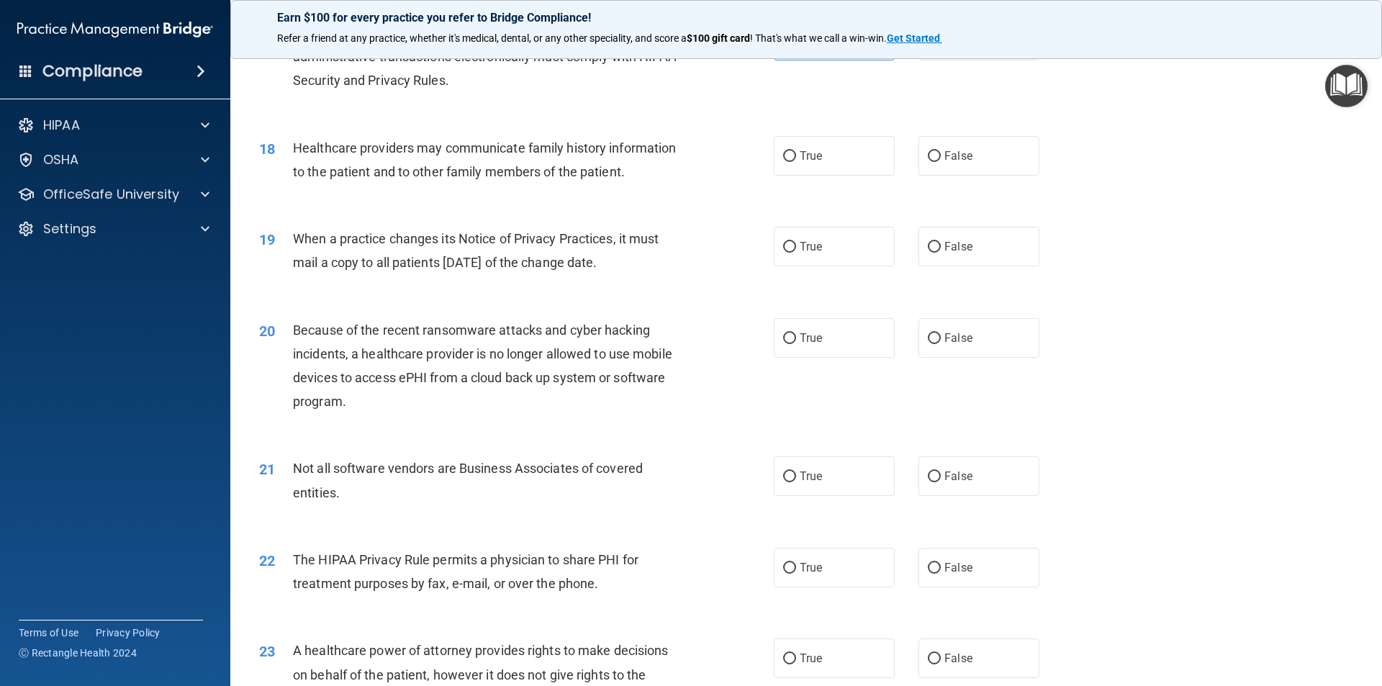
scroll to position [1840, 0]
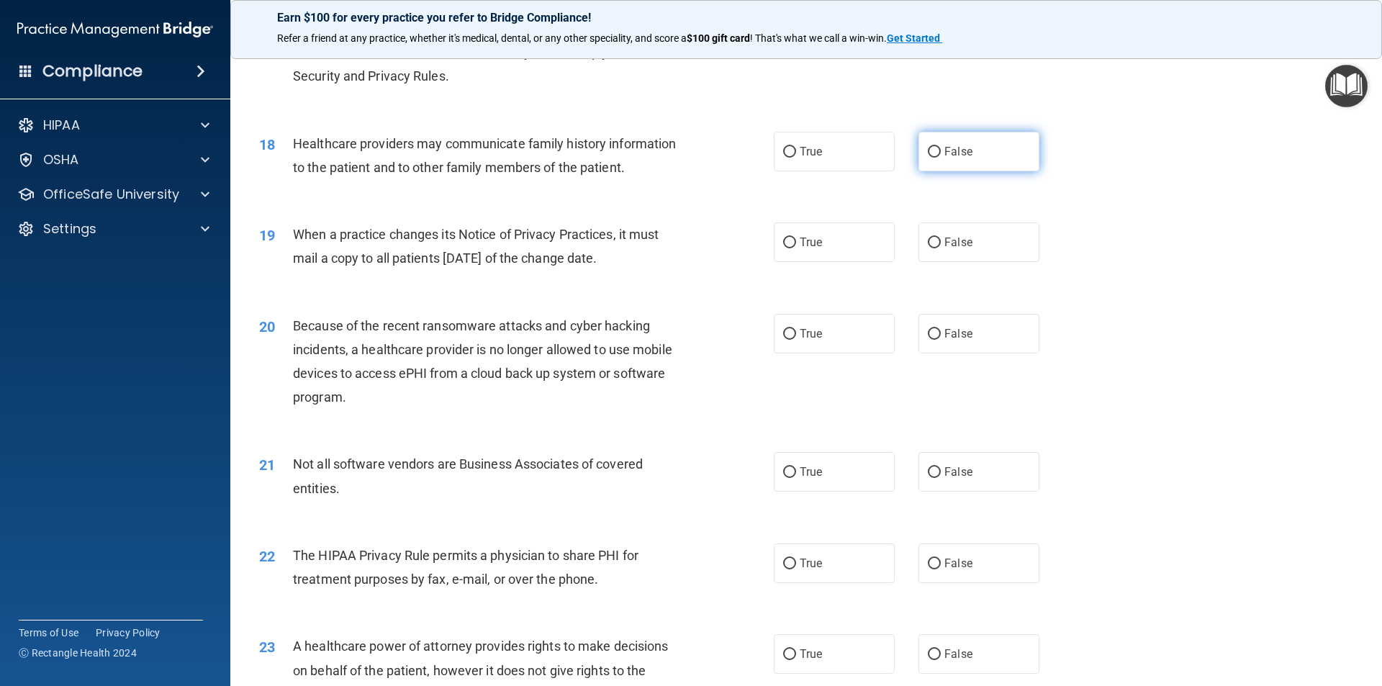
click at [935, 151] on label "False" at bounding box center [978, 152] width 121 height 40
click at [935, 151] on input "False" at bounding box center [934, 152] width 13 height 11
radio input "true"
click at [944, 243] on span "False" at bounding box center [958, 242] width 28 height 14
click at [939, 243] on input "False" at bounding box center [934, 243] width 13 height 11
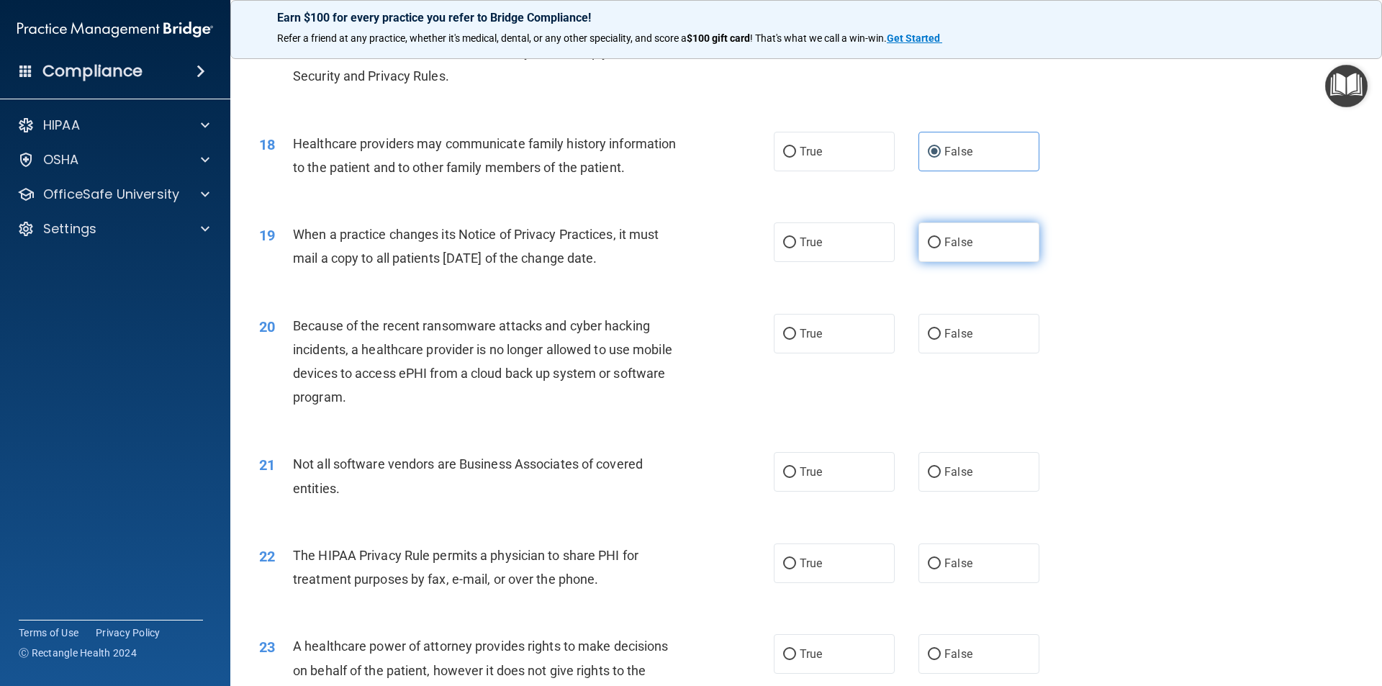
radio input "true"
click at [944, 335] on span "False" at bounding box center [958, 334] width 28 height 14
click at [928, 333] on input "False" at bounding box center [934, 334] width 13 height 11
radio input "true"
click at [784, 472] on input "True" at bounding box center [789, 472] width 13 height 11
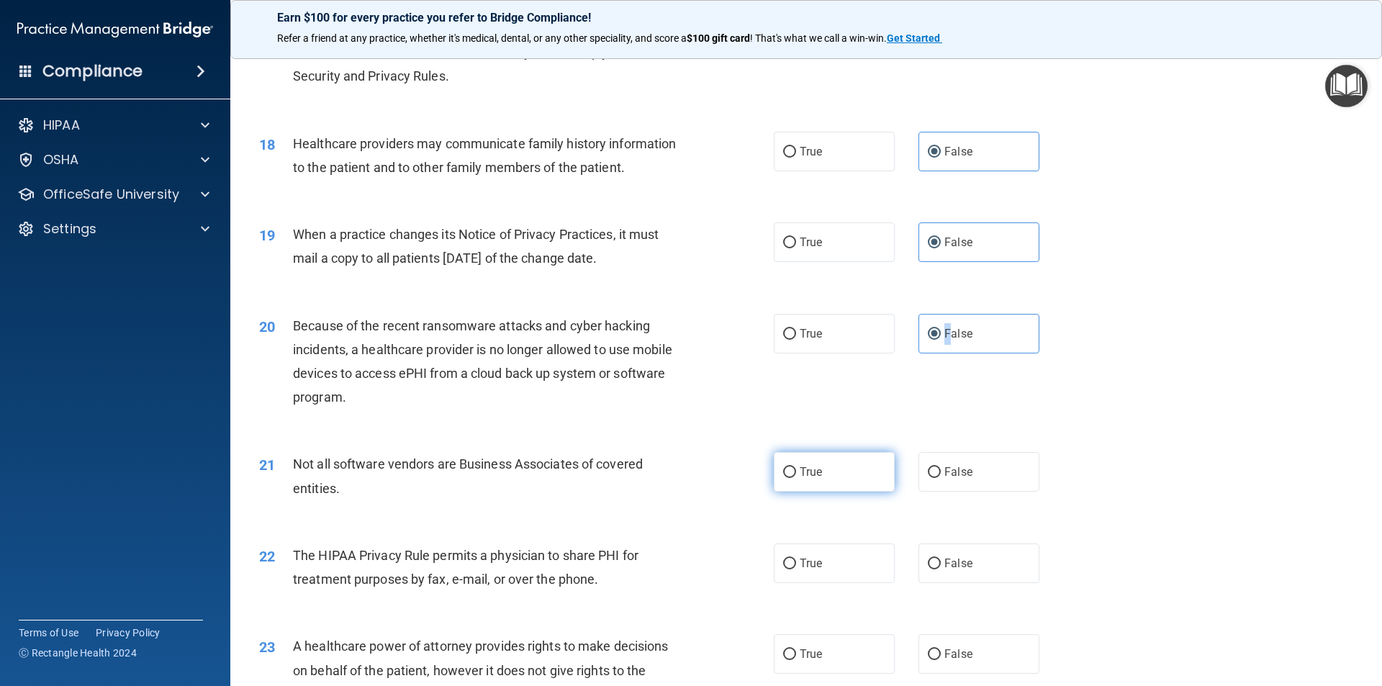
radio input "true"
click at [779, 556] on label "True" at bounding box center [834, 563] width 121 height 40
click at [783, 558] on input "True" at bounding box center [789, 563] width 13 height 11
radio input "true"
click at [930, 652] on input "False" at bounding box center [934, 654] width 13 height 11
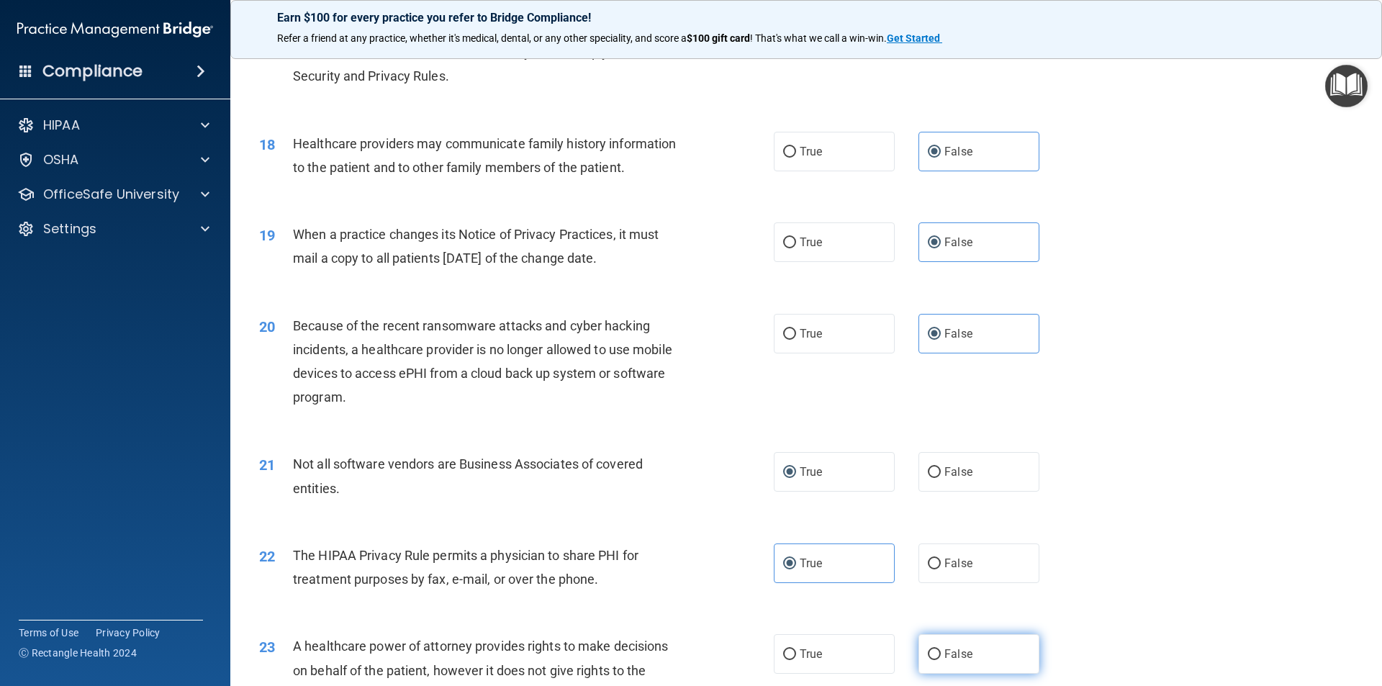
radio input "true"
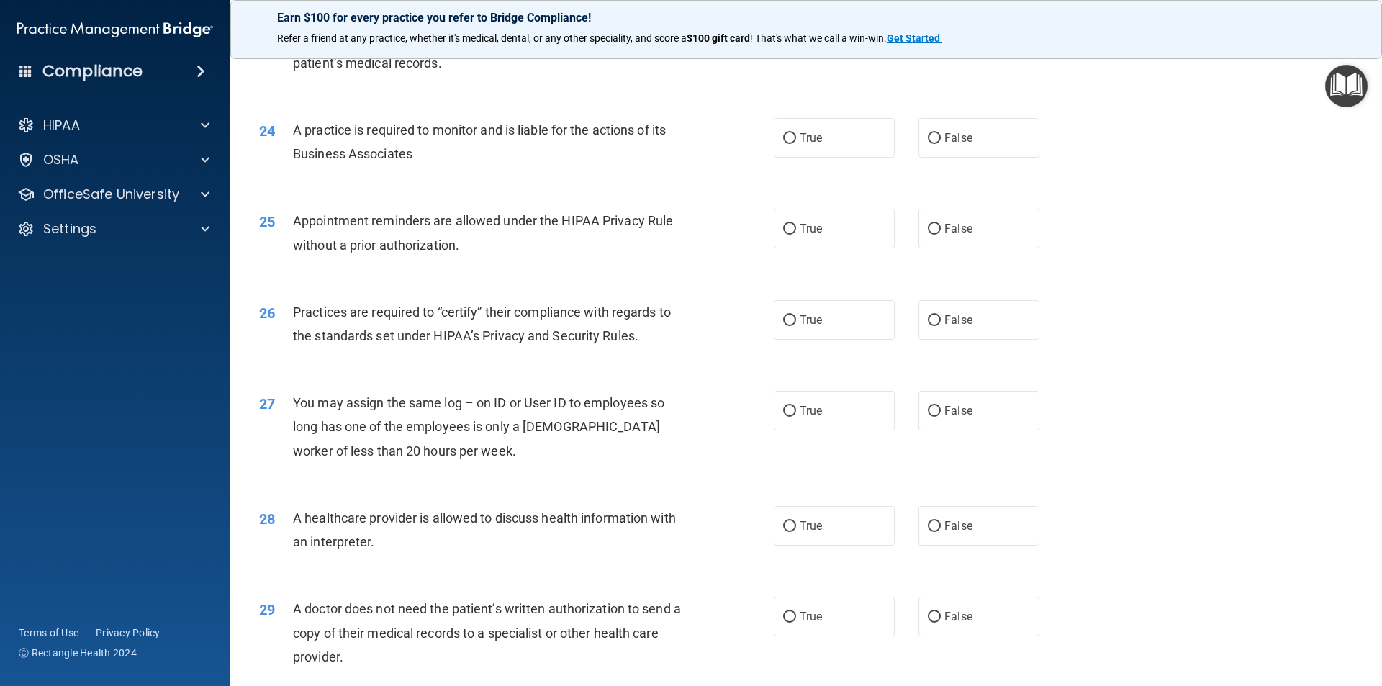
scroll to position [2475, 0]
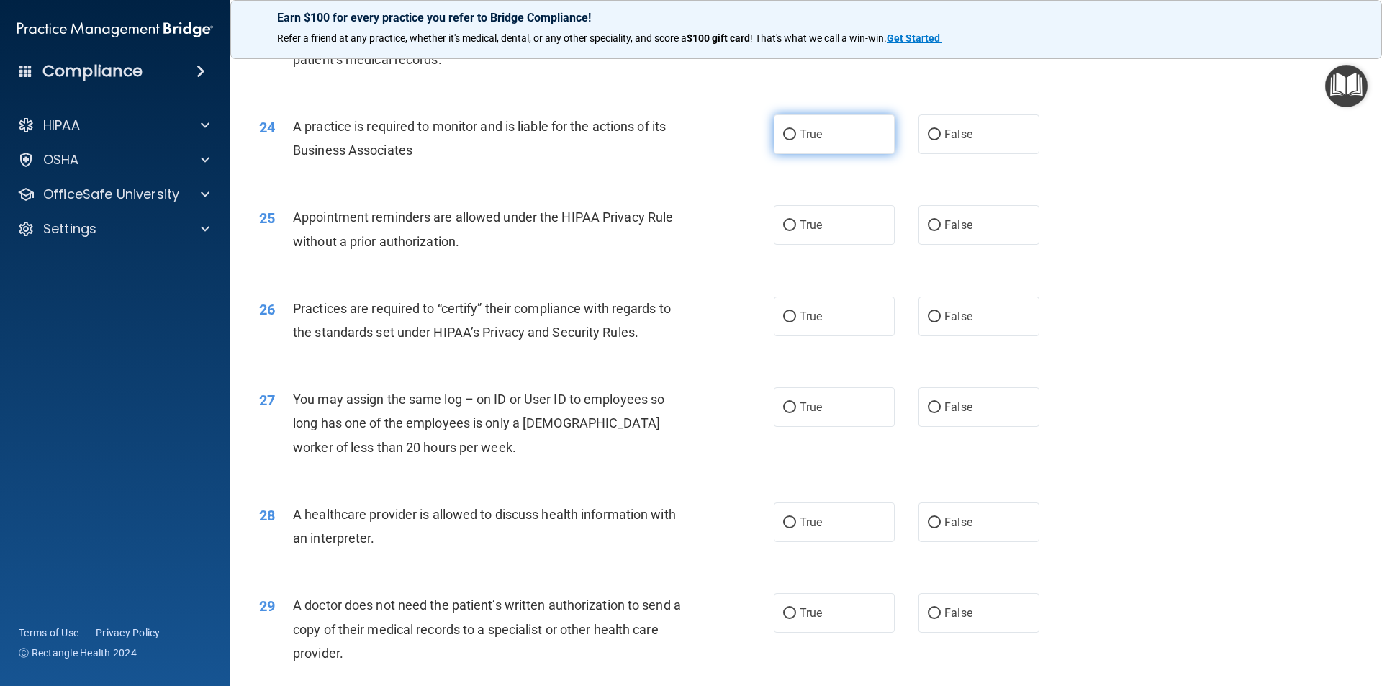
click at [800, 130] on span "True" at bounding box center [811, 134] width 22 height 14
click at [795, 130] on input "True" at bounding box center [789, 135] width 13 height 11
radio input "true"
click at [790, 229] on input "True" at bounding box center [789, 225] width 13 height 11
radio input "true"
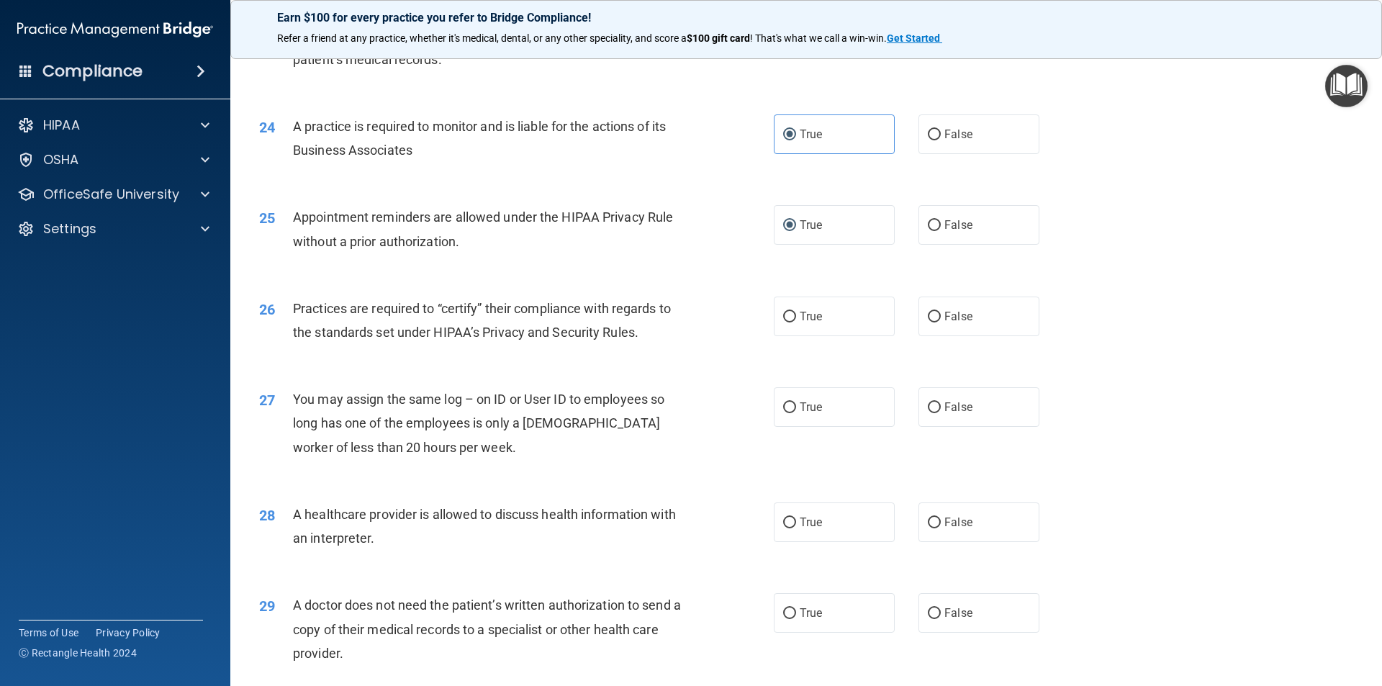
drag, startPoint x: 936, startPoint y: 310, endPoint x: 938, endPoint y: 378, distance: 67.7
click at [936, 313] on label "False" at bounding box center [978, 317] width 121 height 40
click at [936, 313] on input "False" at bounding box center [934, 317] width 13 height 11
radio input "true"
click at [919, 408] on label "False" at bounding box center [978, 407] width 121 height 40
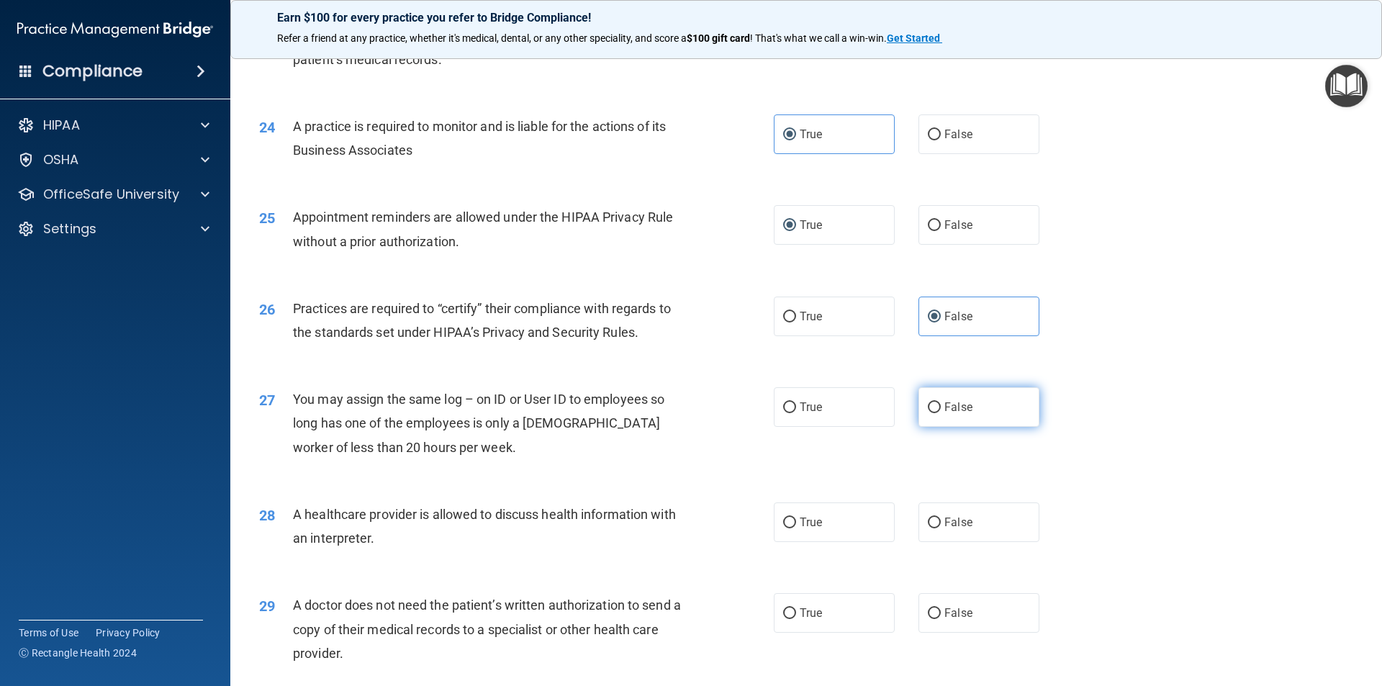
click at [928, 408] on input "False" at bounding box center [934, 407] width 13 height 11
radio input "true"
drag, startPoint x: 788, startPoint y: 523, endPoint x: 792, endPoint y: 558, distance: 36.2
click at [788, 523] on input "True" at bounding box center [789, 522] width 13 height 11
radio input "true"
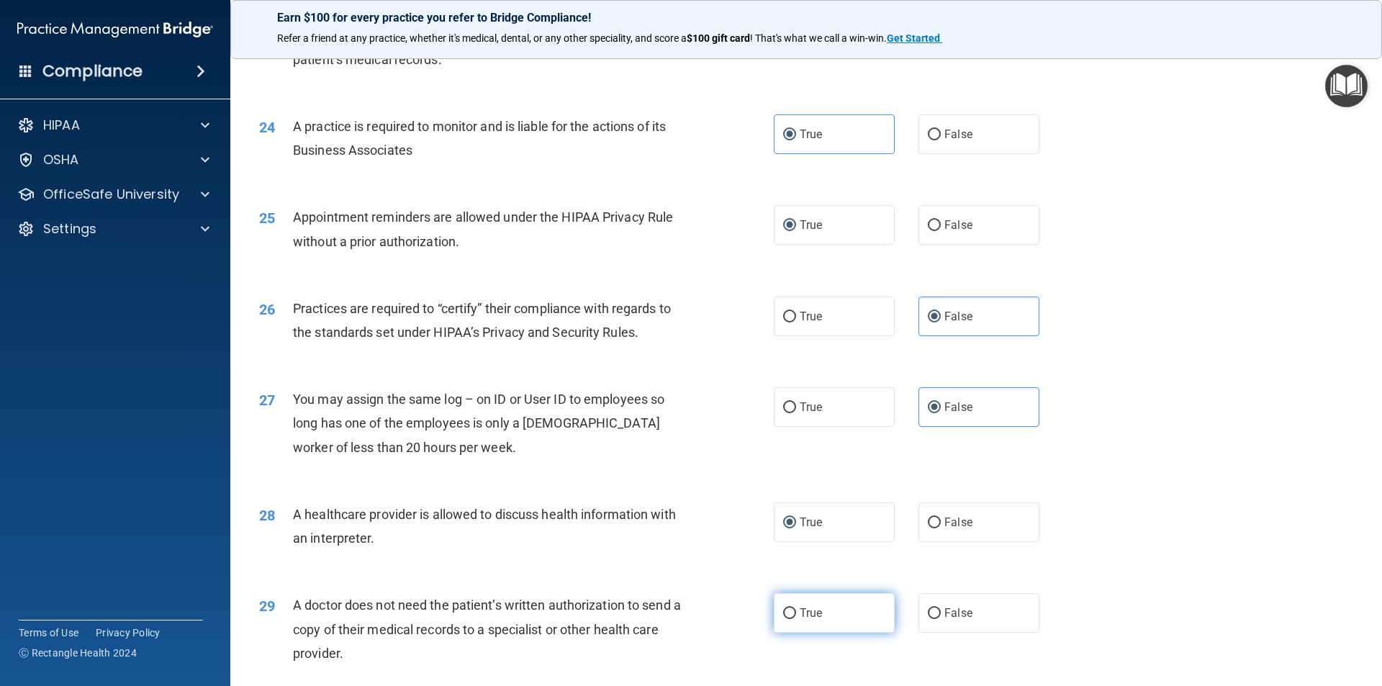
click at [784, 602] on label "True" at bounding box center [834, 613] width 121 height 40
click at [784, 608] on input "True" at bounding box center [789, 613] width 13 height 11
radio input "true"
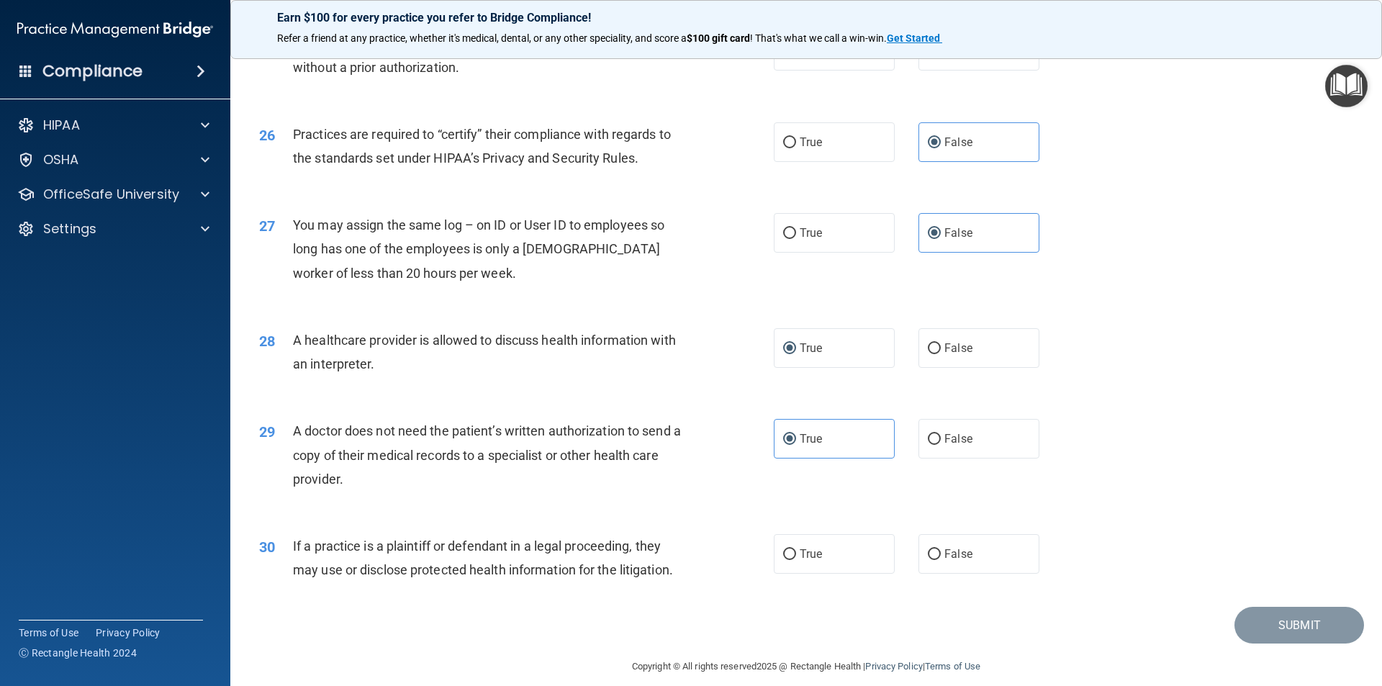
scroll to position [2664, 0]
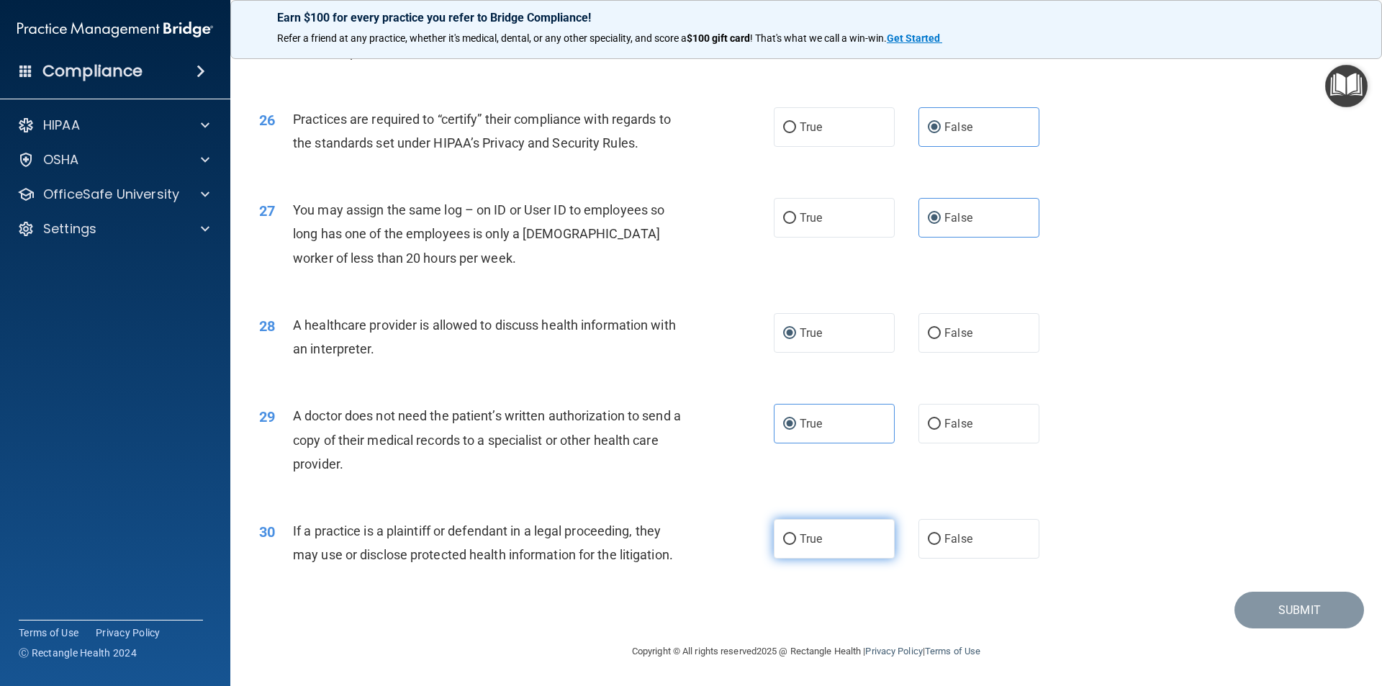
click at [787, 535] on input "True" at bounding box center [789, 539] width 13 height 11
radio input "true"
drag, startPoint x: 1283, startPoint y: 600, endPoint x: 1265, endPoint y: 579, distance: 27.6
click at [1283, 600] on button "Submit" at bounding box center [1299, 610] width 130 height 37
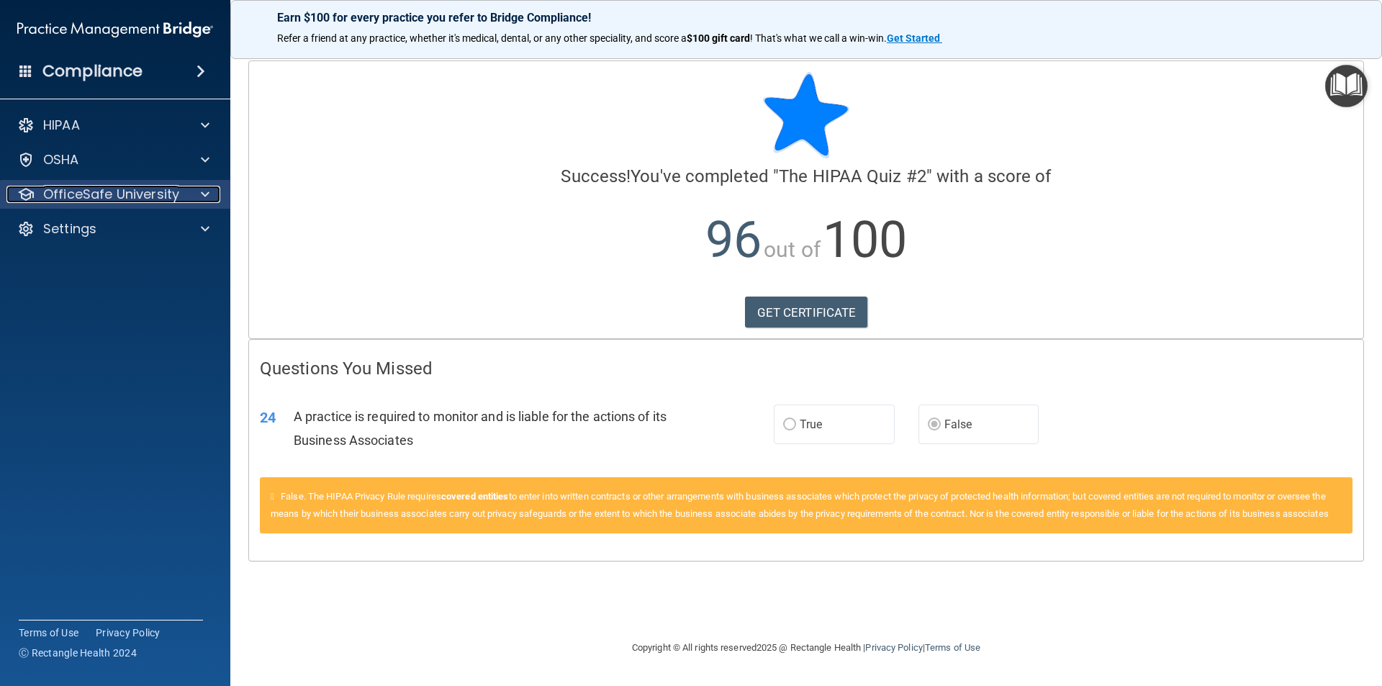
click at [63, 191] on p "OfficeSafe University" at bounding box center [111, 194] width 136 height 17
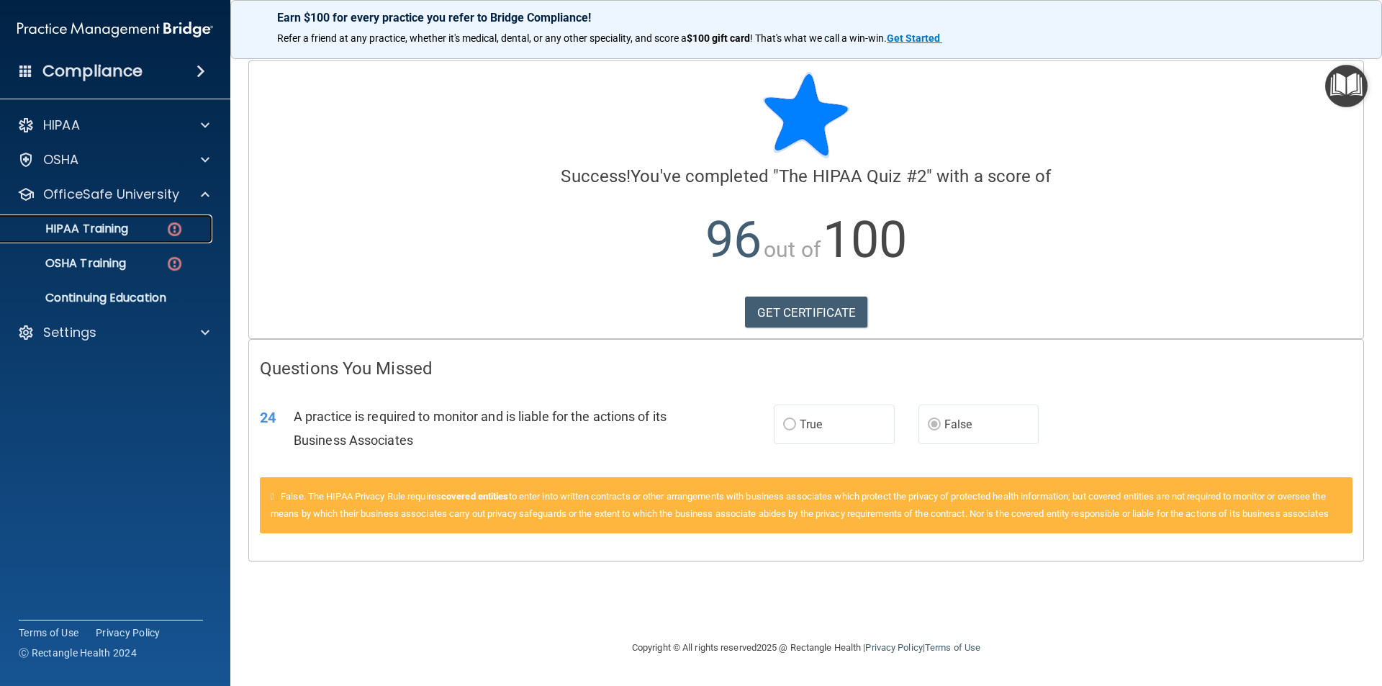
click at [118, 234] on p "HIPAA Training" at bounding box center [68, 229] width 119 height 14
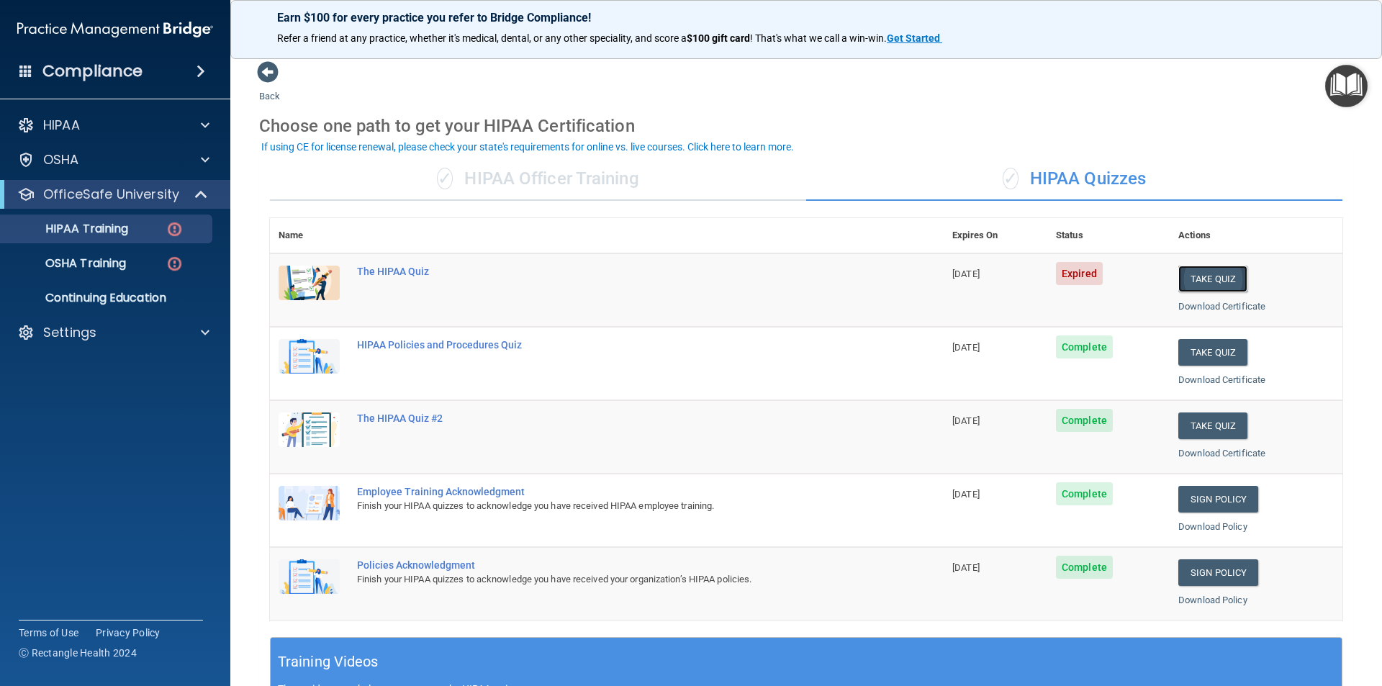
click at [1206, 277] on button "Take Quiz" at bounding box center [1212, 279] width 69 height 27
